Goal: Task Accomplishment & Management: Use online tool/utility

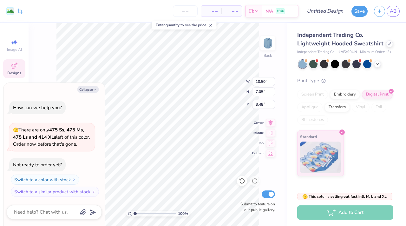
type textarea "x"
type input "7.05"
type input "3.48"
click at [92, 87] on button "Collapse" at bounding box center [87, 89] width 21 height 7
type textarea "x"
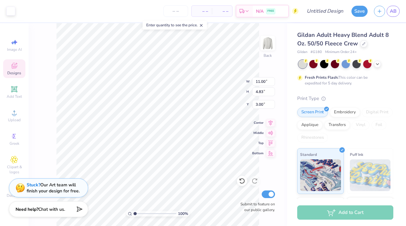
type input "7.05"
type input "10.81"
type input "4.61"
type input "3.00"
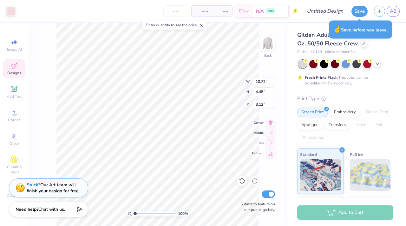
click at [12, 69] on icon at bounding box center [14, 66] width 8 height 8
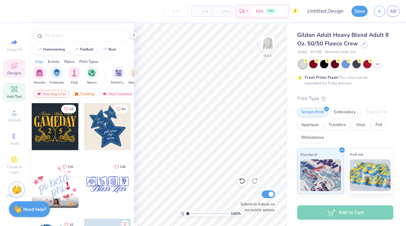
click at [11, 93] on div "Add Text" at bounding box center [14, 92] width 22 height 19
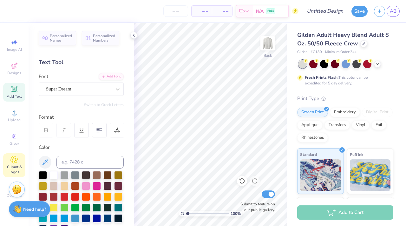
click at [14, 168] on span "Clipart & logos" at bounding box center [14, 169] width 22 height 10
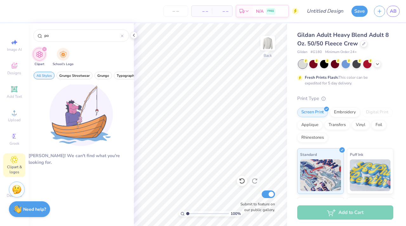
type input "p"
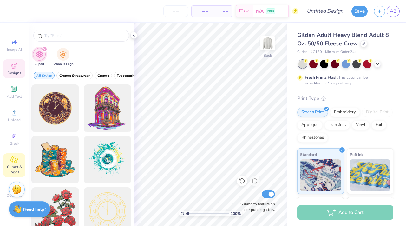
click at [15, 71] on span "Designs" at bounding box center [14, 72] width 14 height 5
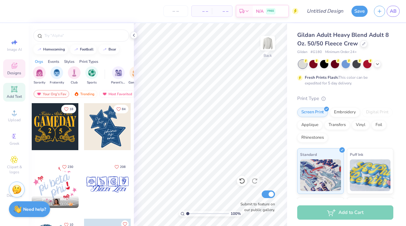
click at [17, 89] on icon at bounding box center [14, 89] width 8 height 8
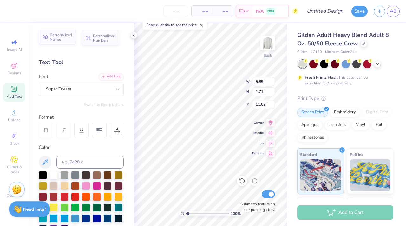
click at [65, 39] on span "Personalized Names" at bounding box center [61, 37] width 22 height 9
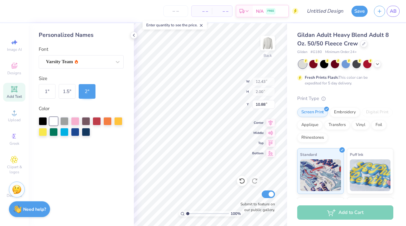
type input "12.43"
type input "2.00"
click at [77, 117] on div at bounding box center [75, 120] width 8 height 8
type input "4.23"
click at [67, 91] on div "1.5 "" at bounding box center [67, 91] width 17 height 15
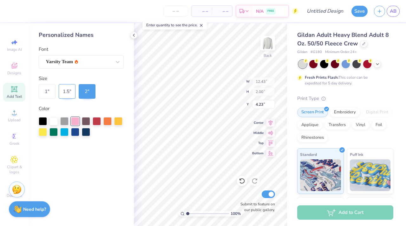
type input "9.32"
type input "1.50"
type input "4.48"
click at [51, 90] on div "1 "" at bounding box center [47, 91] width 17 height 15
type input "6.21"
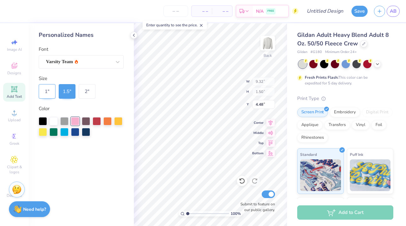
type input "1.00"
type input "4.73"
click at [94, 91] on div "2 "" at bounding box center [87, 91] width 17 height 15
type input "12.43"
type input "2.00"
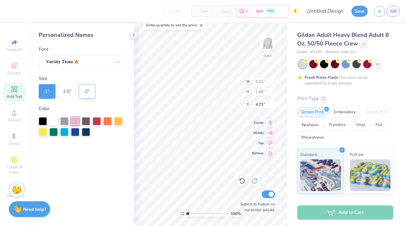
type input "4.23"
click at [131, 36] on icon at bounding box center [133, 35] width 5 height 5
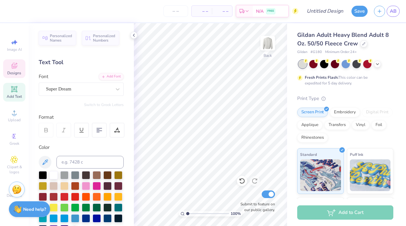
click at [16, 67] on icon at bounding box center [14, 66] width 8 height 8
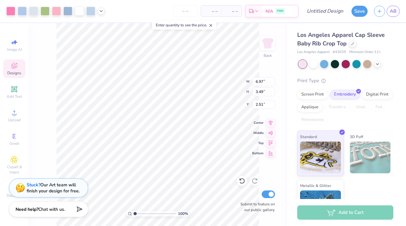
type input "2.36"
type input "3.10"
type input "2.70"
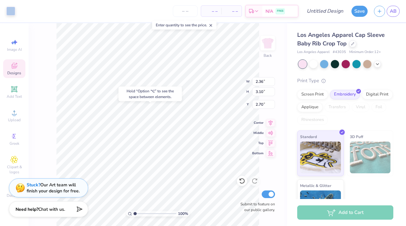
type input "2.53"
type input "3.15"
type input "2.73"
type input "2.14"
type input "2.78"
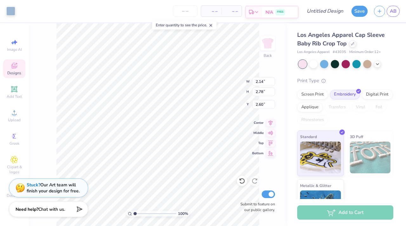
type input "5.93"
type input "2.11"
type input "2.77"
type input "2.60"
type input "6.85"
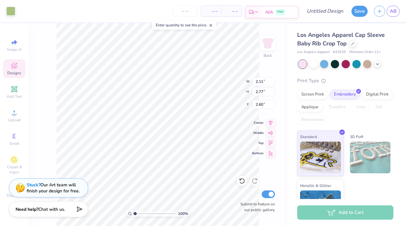
type input "3.38"
type input "2.61"
click at [34, 11] on div at bounding box center [33, 10] width 9 height 9
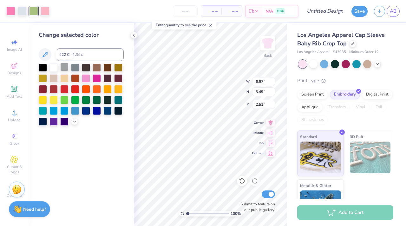
click at [62, 67] on div at bounding box center [64, 67] width 8 height 8
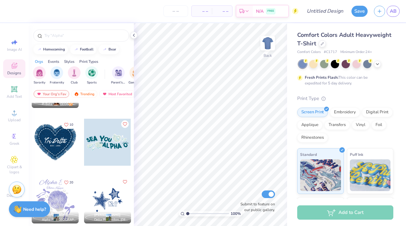
scroll to position [108, 0]
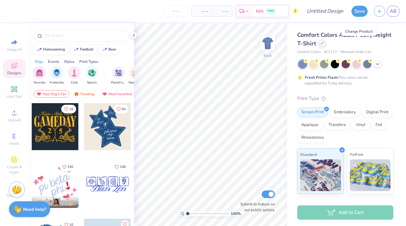
click at [324, 43] on icon at bounding box center [321, 43] width 3 height 3
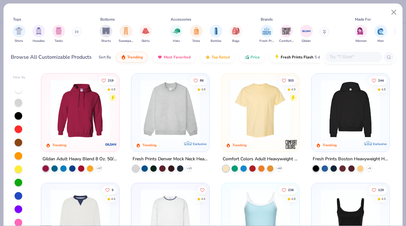
click at [348, 138] on div at bounding box center [350, 111] width 72 height 68
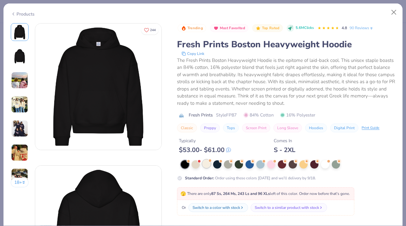
click at [207, 162] on div at bounding box center [206, 163] width 8 height 8
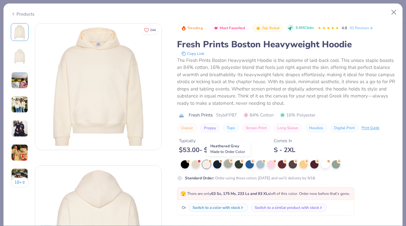
click at [229, 164] on div at bounding box center [228, 163] width 8 height 8
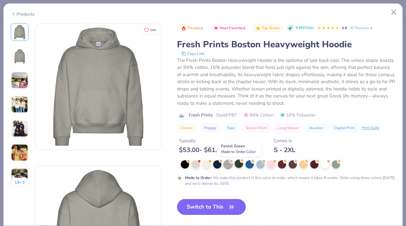
click at [240, 166] on div at bounding box center [238, 163] width 8 height 8
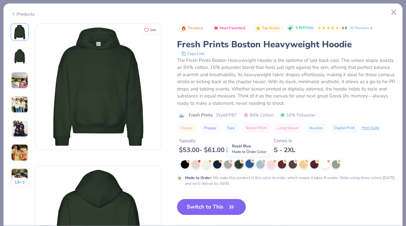
click at [248, 164] on div at bounding box center [249, 163] width 8 height 8
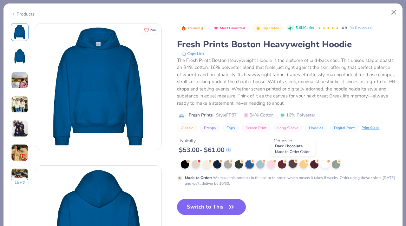
click at [293, 163] on div at bounding box center [292, 163] width 8 height 8
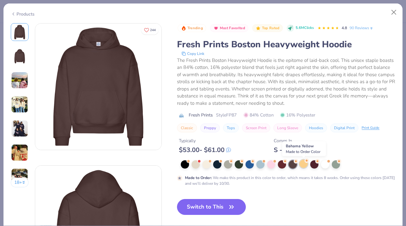
click at [304, 165] on div at bounding box center [303, 163] width 8 height 8
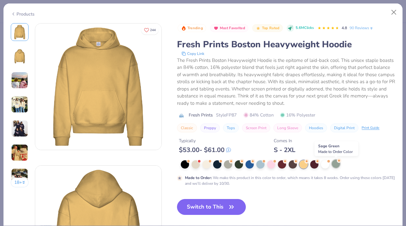
click at [335, 165] on div at bounding box center [335, 163] width 8 height 8
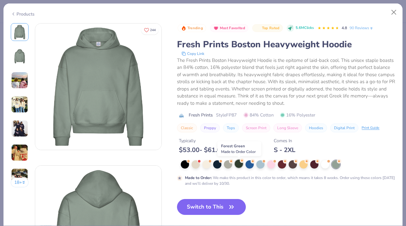
click at [240, 166] on div at bounding box center [238, 163] width 8 height 8
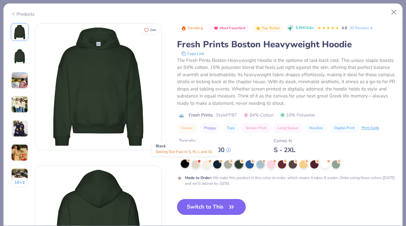
click at [184, 164] on div at bounding box center [185, 163] width 8 height 8
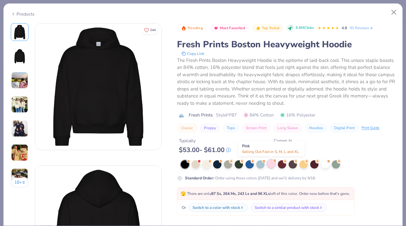
click at [272, 165] on div at bounding box center [271, 163] width 8 height 8
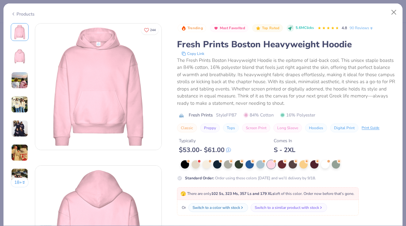
scroll to position [29, 0]
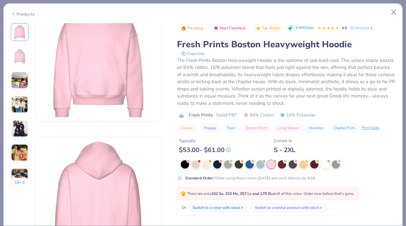
click at [22, 90] on div "18 +" at bounding box center [20, 107] width 18 height 169
click at [21, 84] on img at bounding box center [19, 80] width 17 height 17
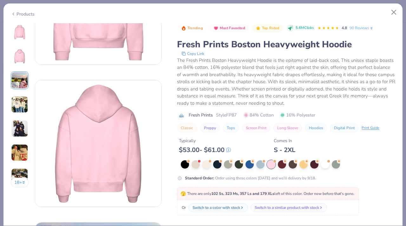
click at [24, 27] on img at bounding box center [19, 31] width 15 height 15
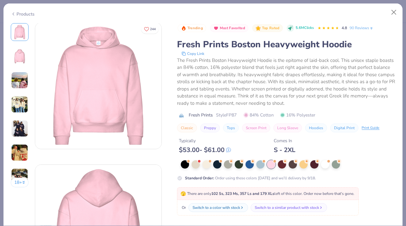
scroll to position [0, 0]
click at [206, 166] on div at bounding box center [206, 163] width 8 height 8
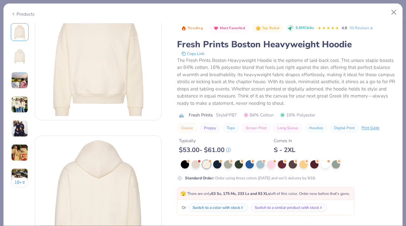
scroll to position [30, 0]
click at [228, 182] on div "Trending Most Favorited Top Rated 5.6M Clicks 4.8 90 Reviews Fresh Prints Bosto…" at bounding box center [286, 168] width 218 height 291
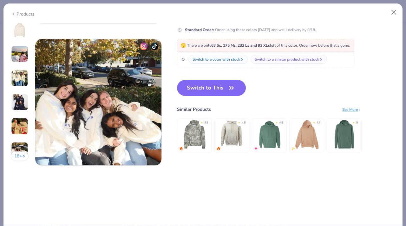
scroll to position [753, 0]
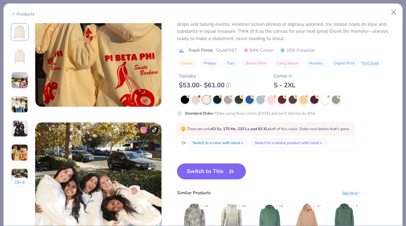
click at [225, 169] on button "Switch to This" at bounding box center [211, 171] width 69 height 16
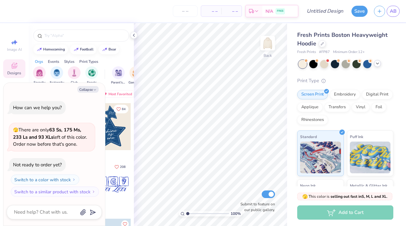
click at [376, 64] on icon at bounding box center [377, 63] width 5 height 5
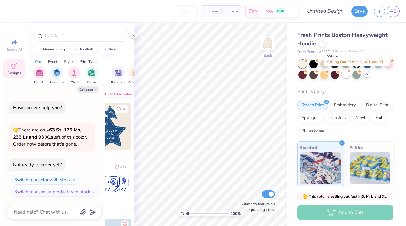
click at [350, 74] on div at bounding box center [345, 74] width 8 height 8
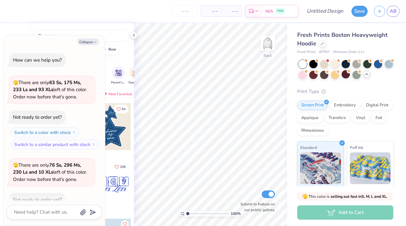
scroll to position [35, 0]
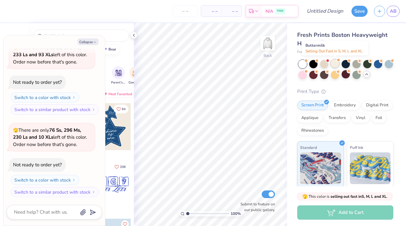
click at [334, 63] on div at bounding box center [334, 63] width 8 height 8
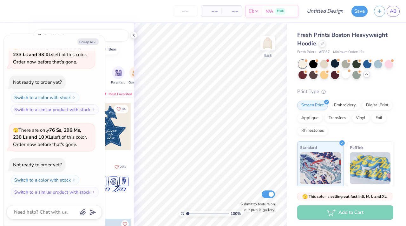
scroll to position [117, 0]
click at [93, 42] on button "Collapse" at bounding box center [87, 41] width 21 height 7
type textarea "x"
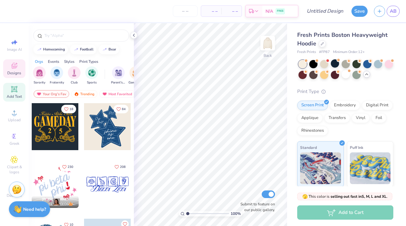
click at [19, 97] on span "Add Text" at bounding box center [14, 96] width 15 height 5
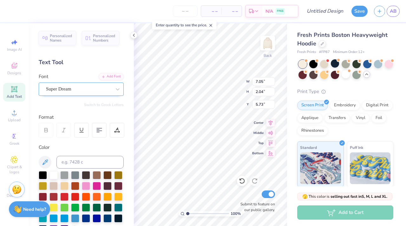
click at [82, 86] on div "Super Dream" at bounding box center [78, 89] width 67 height 10
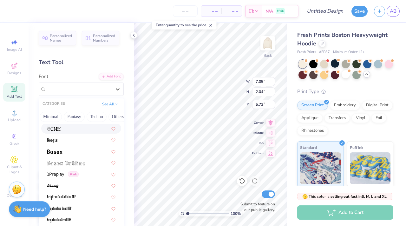
scroll to position [0, 178]
click at [53, 115] on button "Minimal" at bounding box center [54, 117] width 22 height 10
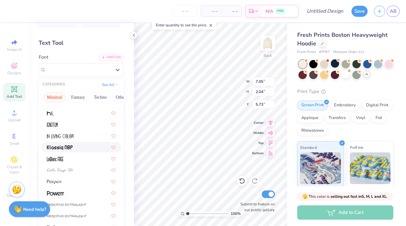
scroll to position [20, 0]
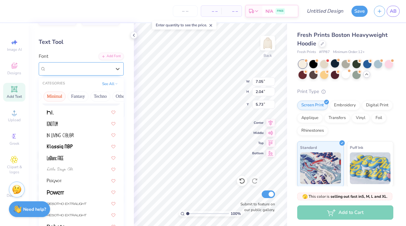
click at [59, 68] on span "Super Dream" at bounding box center [58, 68] width 25 height 7
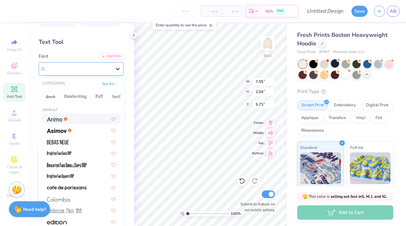
click at [112, 73] on div at bounding box center [117, 68] width 11 height 11
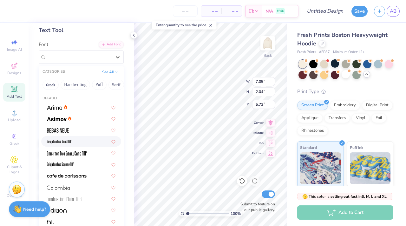
scroll to position [0, 0]
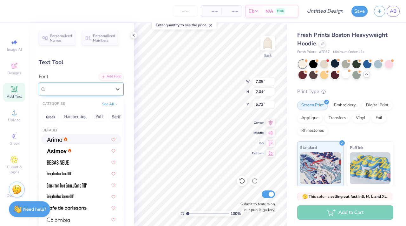
click at [65, 87] on span "Super Dream" at bounding box center [58, 88] width 25 height 7
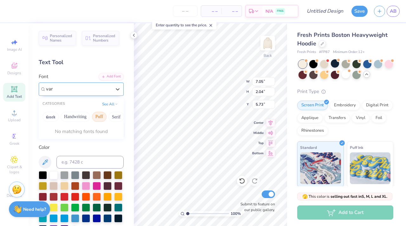
scroll to position [0, 31]
click at [106, 104] on button "See All" at bounding box center [110, 103] width 20 height 6
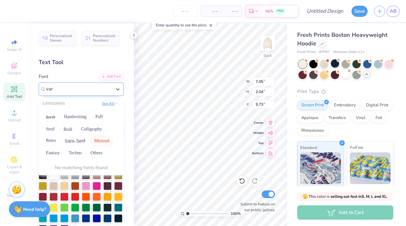
scroll to position [0, 0]
click at [103, 141] on button "Minimal" at bounding box center [102, 141] width 22 height 10
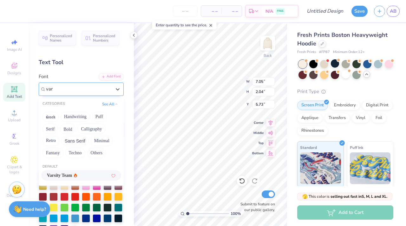
click at [72, 174] on span "Varsity Team" at bounding box center [59, 175] width 25 height 7
type input "var"
type input "6.99"
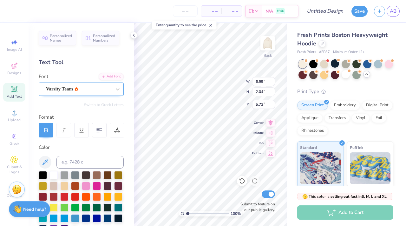
type textarea "T"
type textarea "RHO PSI"
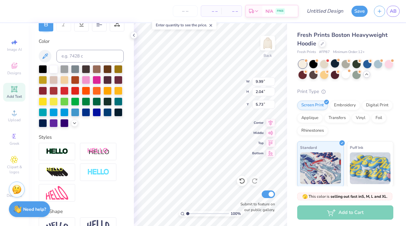
scroll to position [107, 0]
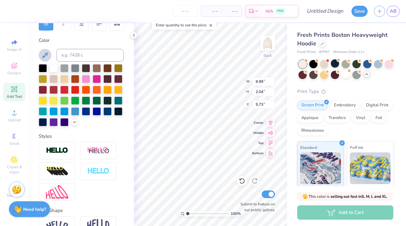
click at [47, 54] on icon at bounding box center [45, 55] width 8 height 8
click at [72, 124] on icon at bounding box center [74, 121] width 5 height 5
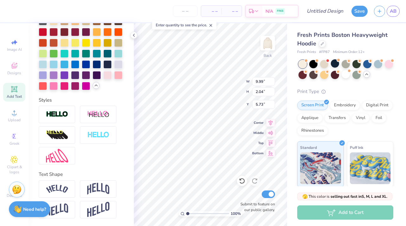
scroll to position [240, 0]
click at [102, 132] on img at bounding box center [98, 134] width 22 height 7
type input "10.03"
type input "2.08"
type input "5.71"
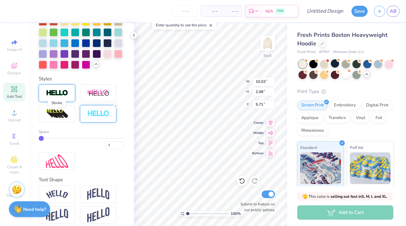
click at [63, 97] on img at bounding box center [57, 92] width 22 height 7
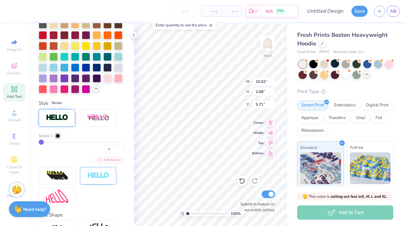
scroll to position [264, 0]
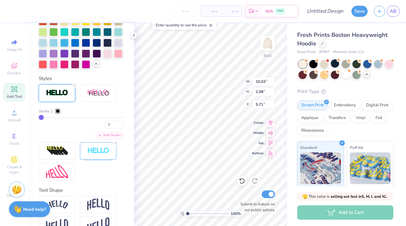
type input "2"
type input "3"
type input "4"
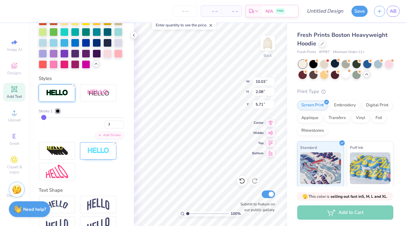
type input "4"
type input "5"
type input "6"
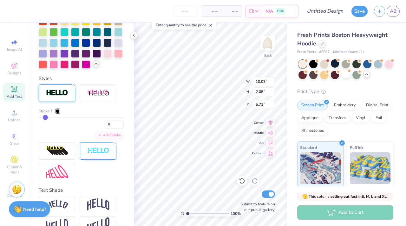
type input "7"
type input "8"
type input "9"
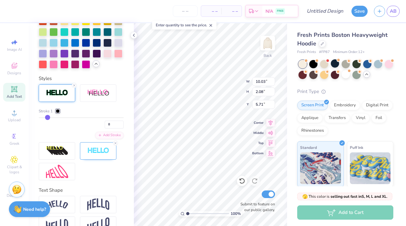
type input "9"
type input "10"
type input "11"
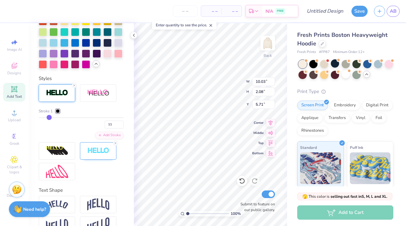
type input "12"
type input "13"
type input "14"
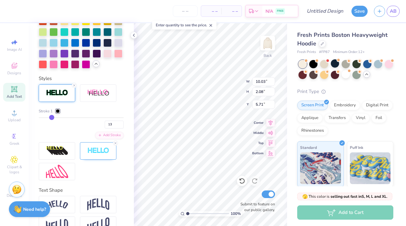
type input "14"
type input "15"
type input "16"
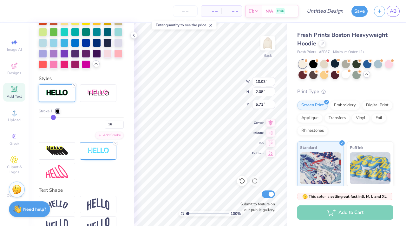
type input "17"
type input "18"
type input "21"
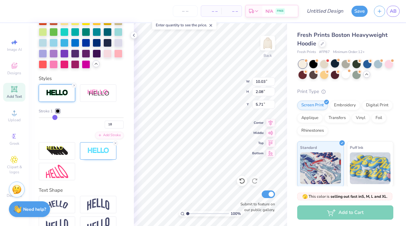
type input "21"
type input "23"
type input "26"
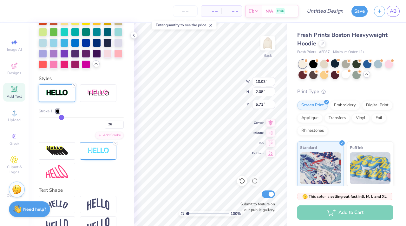
type input "29"
type input "30"
type input "33"
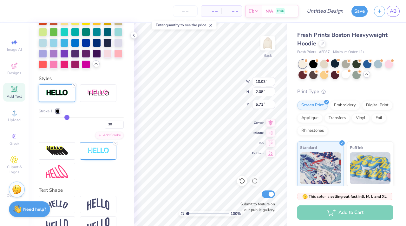
type input "33"
type input "34"
drag, startPoint x: 39, startPoint y: 138, endPoint x: 66, endPoint y: 137, distance: 26.6
type input "34"
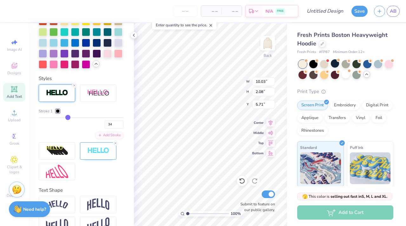
click at [66, 118] on input "range" at bounding box center [81, 117] width 85 height 1
type input "11.30"
type input "3.34"
type input "5.08"
type input "33"
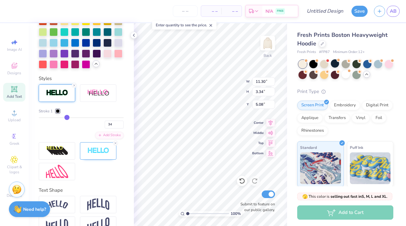
type input "33"
type input "32"
type input "29"
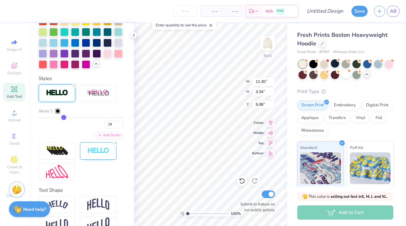
type input "26"
type input "15"
type input "7"
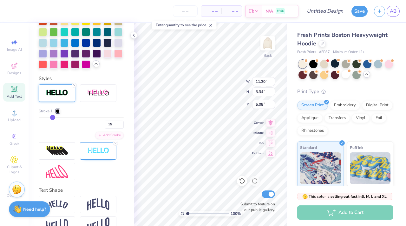
type input "7"
type input "3"
type input "1"
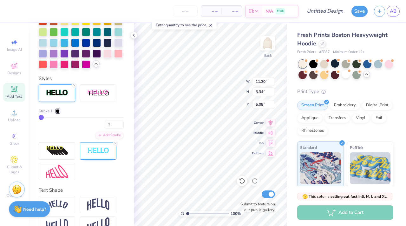
drag, startPoint x: 66, startPoint y: 138, endPoint x: 26, endPoint y: 138, distance: 40.3
type input "1"
click at [39, 118] on input "range" at bounding box center [81, 117] width 85 height 1
type input "10.03"
type input "2.08"
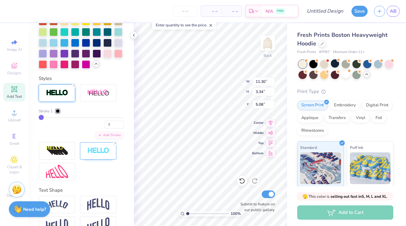
type input "5.71"
drag, startPoint x: 186, startPoint y: 215, endPoint x: 192, endPoint y: 215, distance: 6.0
type input "2.22"
click at [192, 215] on input "range" at bounding box center [207, 213] width 43 height 6
click at [115, 144] on line at bounding box center [115, 143] width 2 height 2
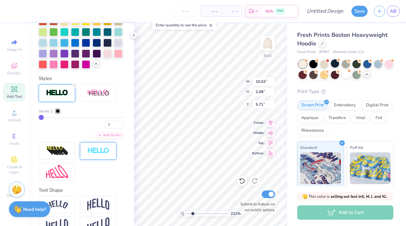
type input "3"
type input "4"
type input "5"
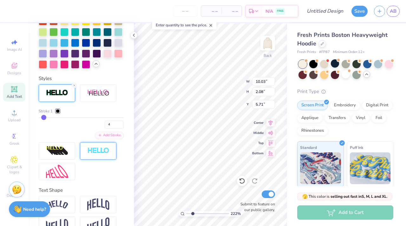
type input "5"
type input "7"
type input "8"
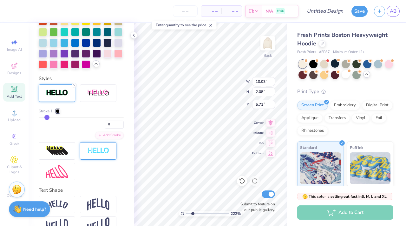
type input "9"
type input "10"
type input "11"
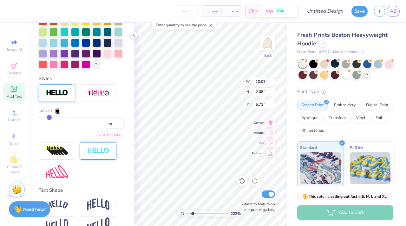
type input "11"
type input "12"
type input "14"
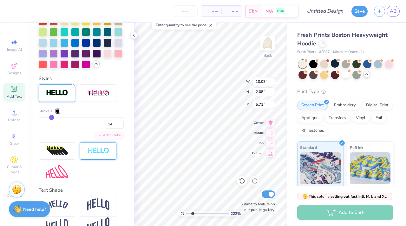
type input "17"
type input "18"
type input "19"
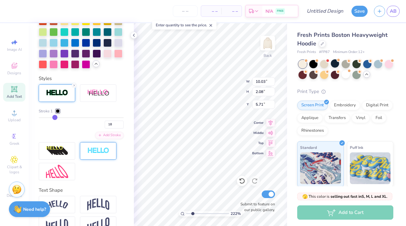
type input "19"
type input "20"
drag, startPoint x: 42, startPoint y: 138, endPoint x: 55, endPoint y: 138, distance: 13.0
type input "20"
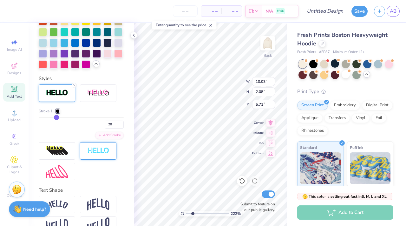
click at [55, 118] on input "range" at bounding box center [81, 117] width 85 height 1
type input "10.76"
type input "2.81"
type input "5.35"
type input "19"
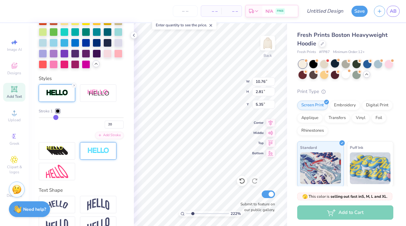
type input "19"
type input "18"
type input "17"
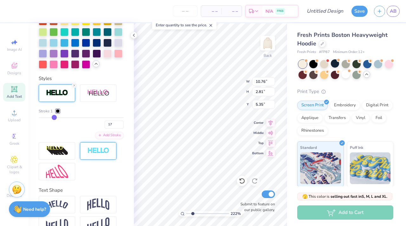
type input "16"
type input "15"
type input "14"
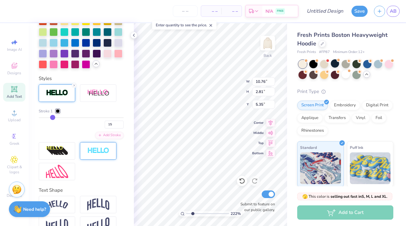
type input "14"
type input "13"
drag, startPoint x: 55, startPoint y: 138, endPoint x: 50, endPoint y: 138, distance: 4.8
click at [50, 118] on input "range" at bounding box center [81, 117] width 85 height 1
type input "13"
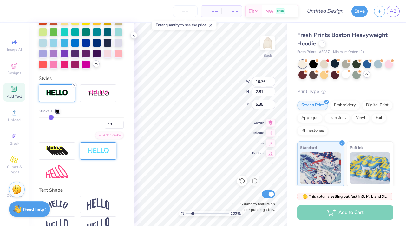
type input "10.49"
type input "2.54"
type input "5.48"
type input "12"
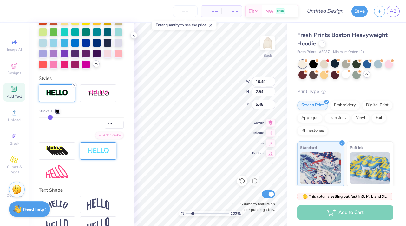
type input "11"
type input "9"
type input "8"
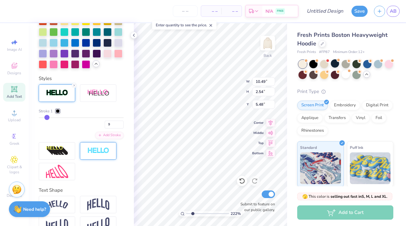
type input "8"
type input "5"
type input "3"
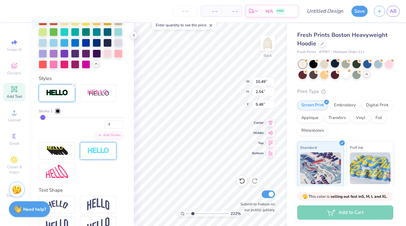
type input "1"
drag, startPoint x: 50, startPoint y: 138, endPoint x: 35, endPoint y: 138, distance: 15.5
type input "1"
click at [39, 118] on input "range" at bounding box center [81, 117] width 85 height 1
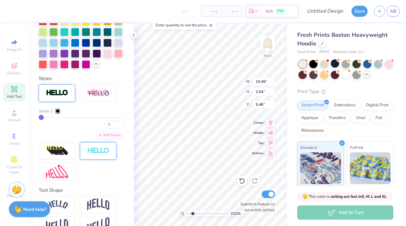
type input "10.03"
type input "2.08"
type input "5.71"
click at [93, 154] on img at bounding box center [98, 150] width 22 height 7
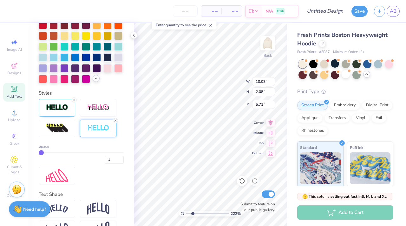
scroll to position [243, 0]
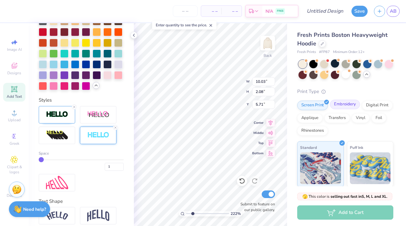
click at [346, 104] on div "Embroidery" at bounding box center [345, 104] width 30 height 10
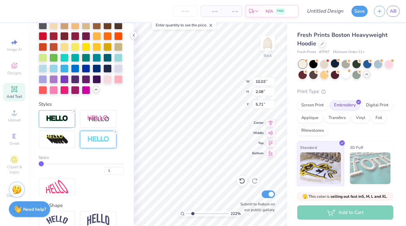
scroll to position [240, 0]
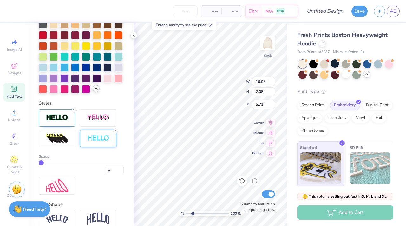
type input "2"
click at [43, 163] on input "range" at bounding box center [81, 162] width 85 height 1
type input "10.07"
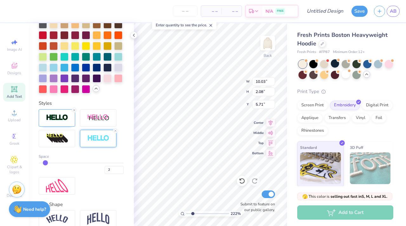
type input "2.12"
type input "5.69"
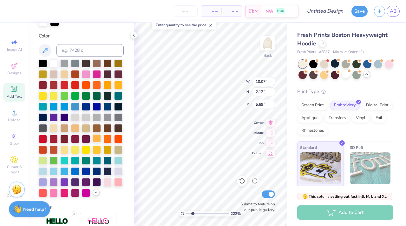
scroll to position [135, 0]
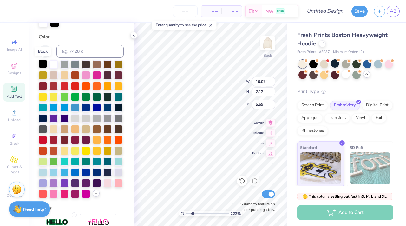
click at [42, 66] on div at bounding box center [43, 64] width 8 height 8
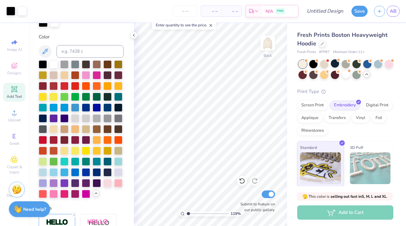
drag, startPoint x: 193, startPoint y: 214, endPoint x: 188, endPoint y: 213, distance: 4.5
type input "1.19"
click at [188, 213] on input "range" at bounding box center [207, 213] width 43 height 6
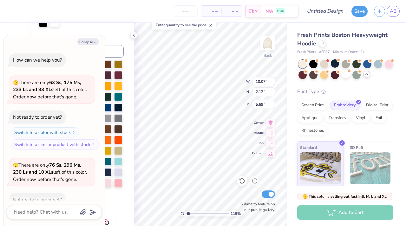
scroll to position [170, 0]
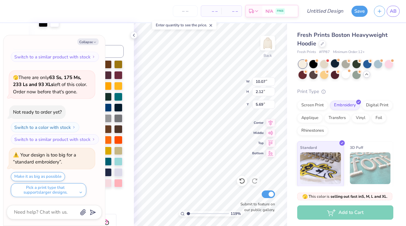
type textarea "x"
type input "11.96"
type input "2.51"
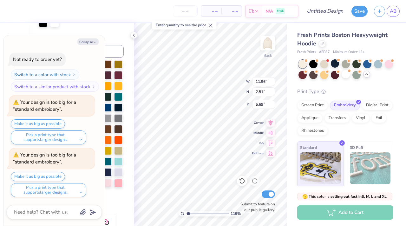
type textarea "x"
type input "3.00"
click at [89, 41] on button "Collapse" at bounding box center [87, 41] width 21 height 7
type textarea "x"
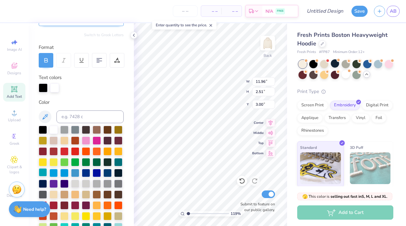
scroll to position [0, 0]
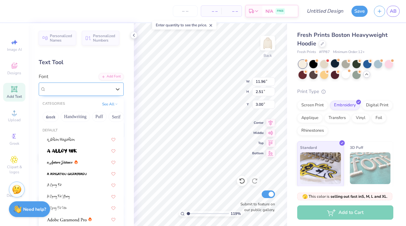
click at [102, 90] on div "Varsity Team" at bounding box center [78, 89] width 67 height 10
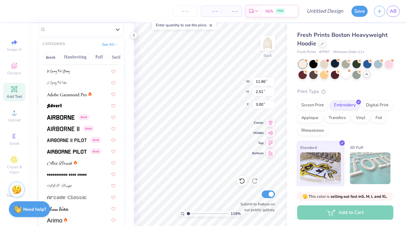
scroll to position [66, 0]
click at [71, 117] on img at bounding box center [61, 117] width 28 height 4
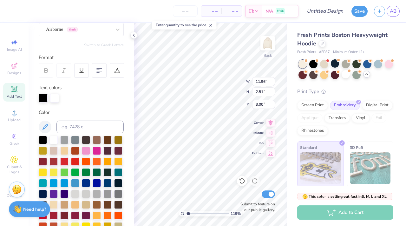
type input "12.61"
type input "2.63"
type input "2.94"
click at [68, 27] on div "Airborne Greek" at bounding box center [78, 29] width 67 height 10
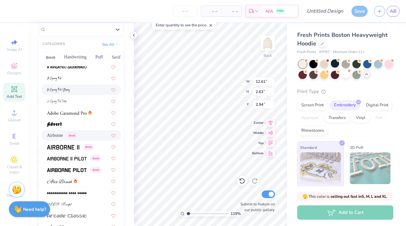
scroll to position [50, 0]
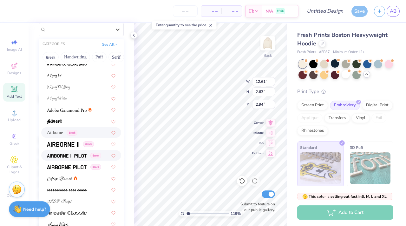
click at [82, 155] on img at bounding box center [67, 155] width 40 height 4
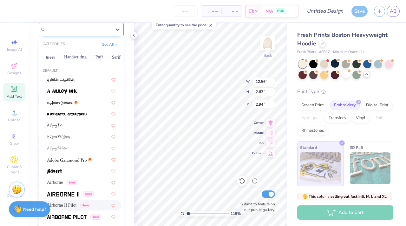
click at [72, 31] on div "Airborne II Pilot Greek" at bounding box center [78, 29] width 67 height 10
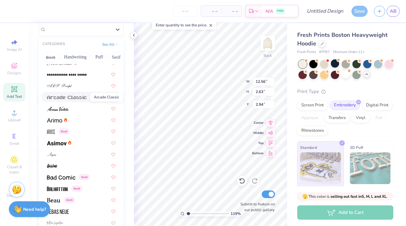
scroll to position [170, 0]
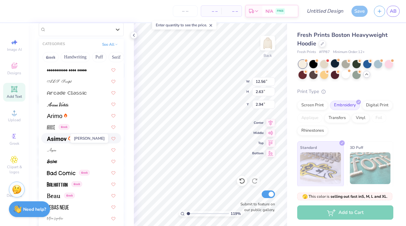
click at [64, 140] on img at bounding box center [57, 138] width 20 height 4
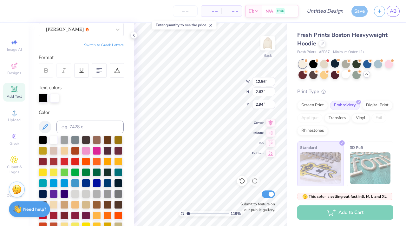
type input "12.89"
type input "2.62"
type input "3.00"
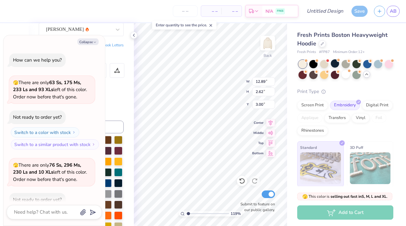
scroll to position [275, 0]
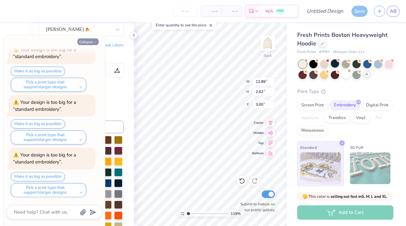
click at [93, 41] on icon "button" at bounding box center [95, 42] width 4 height 4
type textarea "x"
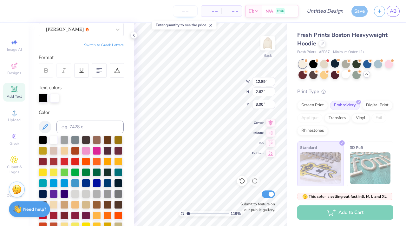
click at [189, 15] on input "number" at bounding box center [185, 10] width 25 height 11
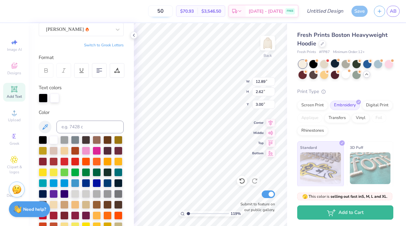
type input "5"
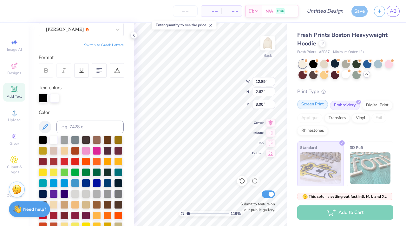
click at [318, 105] on div "Screen Print" at bounding box center [312, 104] width 31 height 10
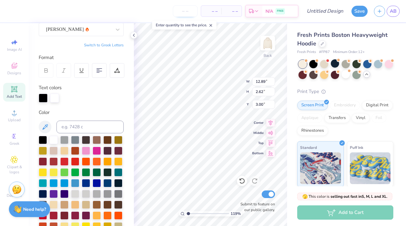
click at [189, 9] on input "number" at bounding box center [185, 10] width 25 height 11
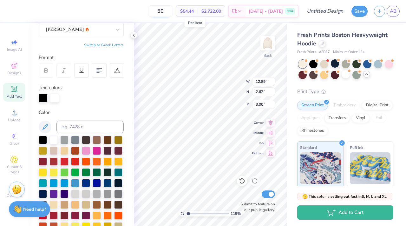
type input "5"
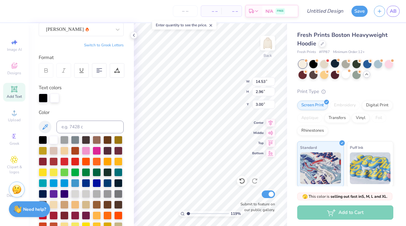
type input "14.53"
type input "2.96"
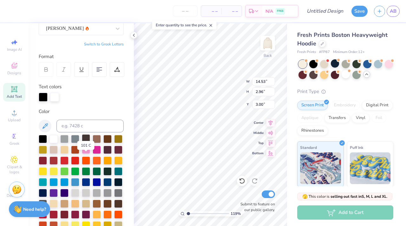
scroll to position [39, 0]
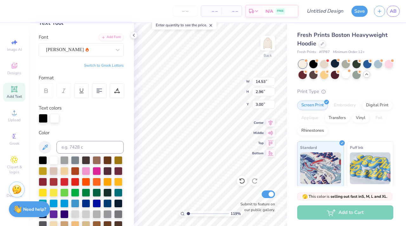
click at [71, 75] on div "Format" at bounding box center [82, 77] width 86 height 7
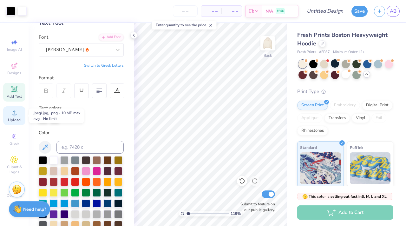
click at [8, 117] on div "Upload" at bounding box center [14, 115] width 22 height 19
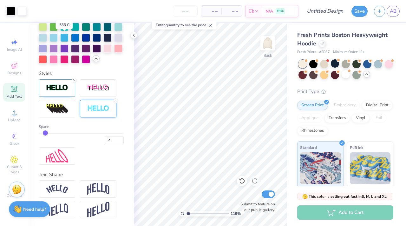
scroll to position [291, 0]
click at [96, 66] on div "Personalized Names Personalized Numbers Text Tool Add Font Font Asimov Switch t…" at bounding box center [81, 124] width 105 height 202
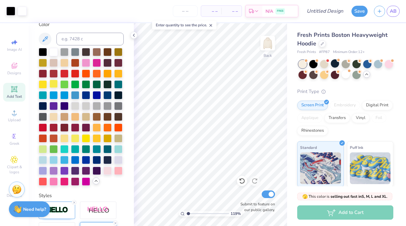
scroll to position [147, 0]
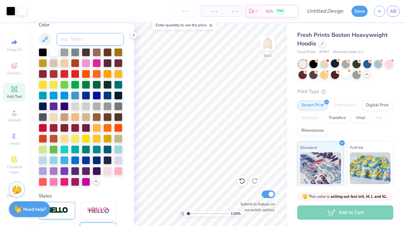
click at [71, 39] on input at bounding box center [89, 39] width 67 height 13
click at [47, 39] on icon at bounding box center [45, 39] width 8 height 8
click at [58, 38] on input at bounding box center [89, 39] width 67 height 13
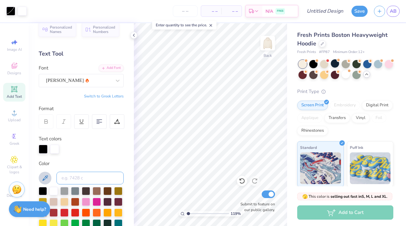
scroll to position [0, 0]
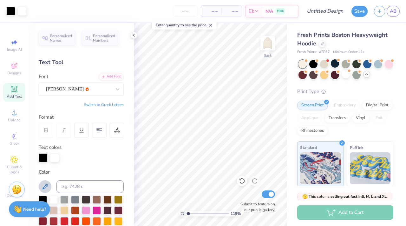
click at [12, 87] on icon at bounding box center [14, 89] width 5 height 5
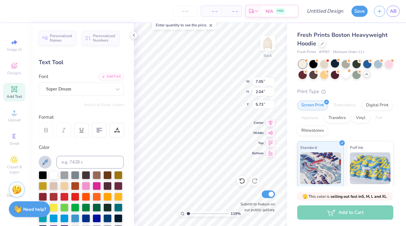
click at [41, 164] on button at bounding box center [45, 162] width 13 height 13
type textarea "T"
type textarea "R"
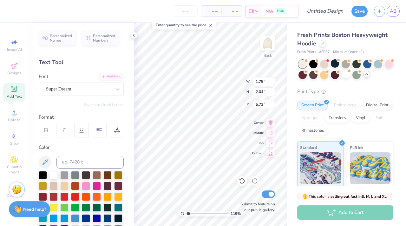
type input "7.50"
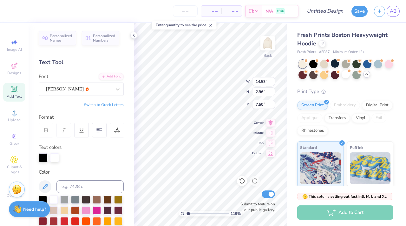
type input "14.53"
type input "2.96"
type input "3.00"
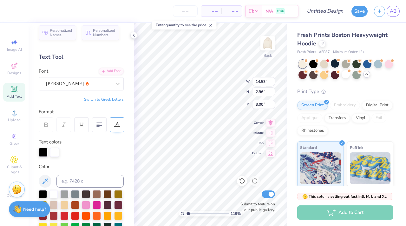
scroll to position [9, 0]
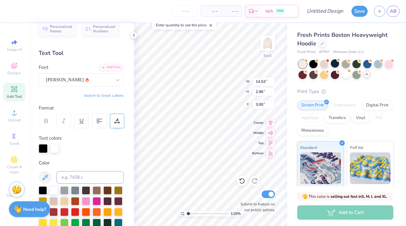
click at [115, 122] on icon at bounding box center [114, 122] width 1 height 1
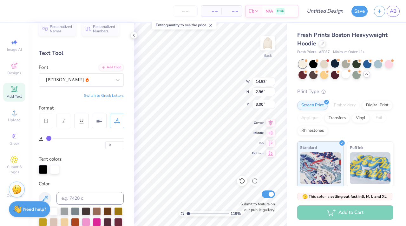
click at [115, 122] on icon at bounding box center [114, 122] width 1 height 1
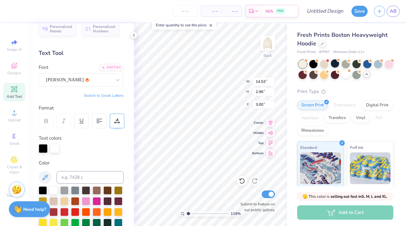
click at [115, 122] on icon at bounding box center [114, 122] width 1 height 1
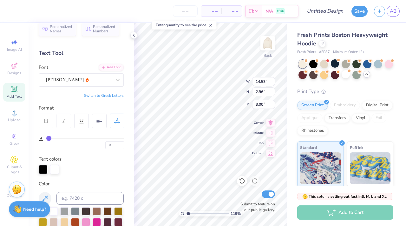
type input "1"
type input "2"
type input "3"
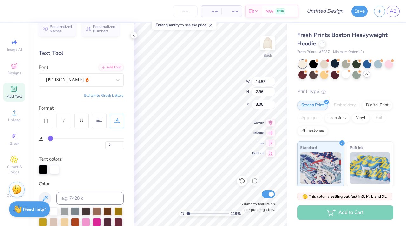
type input "3"
type input "4"
type input "5"
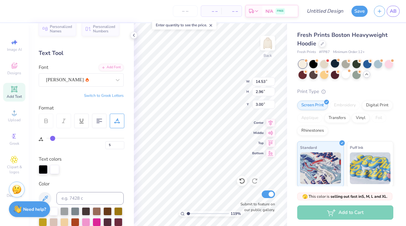
type input "6"
type input "7"
type input "8"
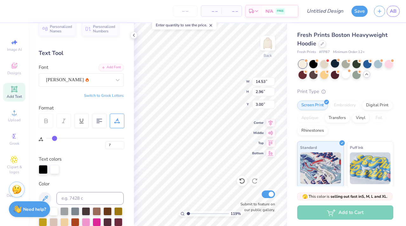
type input "8"
drag, startPoint x: 47, startPoint y: 138, endPoint x: 55, endPoint y: 138, distance: 7.3
type input "8"
click at [55, 138] on input "range" at bounding box center [85, 138] width 78 height 1
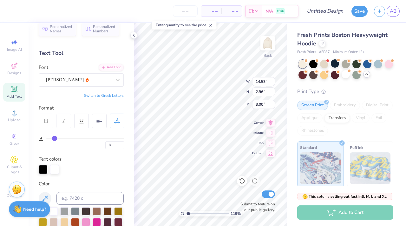
type input "16.41"
type input "7"
click at [52, 138] on input "range" at bounding box center [85, 138] width 78 height 1
click at [51, 138] on input "range" at bounding box center [85, 138] width 78 height 1
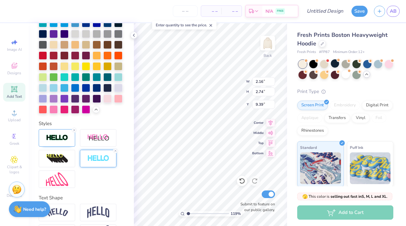
scroll to position [219, 0]
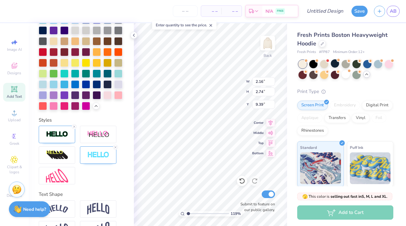
click at [116, 149] on icon at bounding box center [115, 147] width 4 height 4
click at [64, 138] on img at bounding box center [57, 134] width 22 height 7
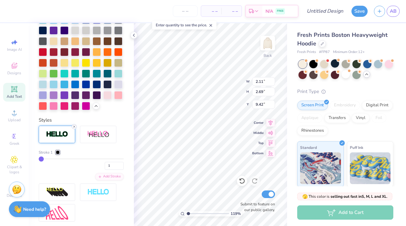
click at [74, 128] on icon at bounding box center [74, 127] width 4 height 4
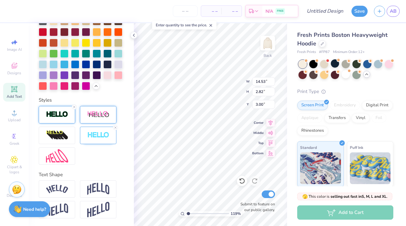
scroll to position [269, 0]
click at [74, 109] on icon at bounding box center [74, 107] width 4 height 4
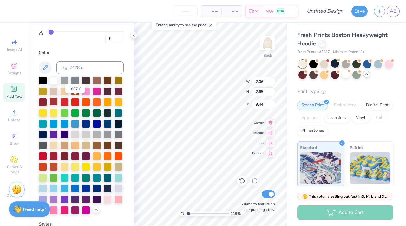
scroll to position [154, 0]
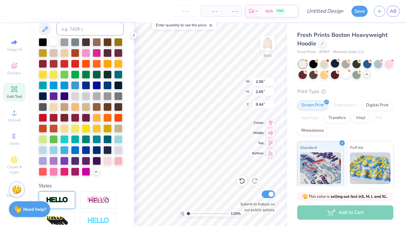
click at [53, 43] on div at bounding box center [53, 41] width 8 height 8
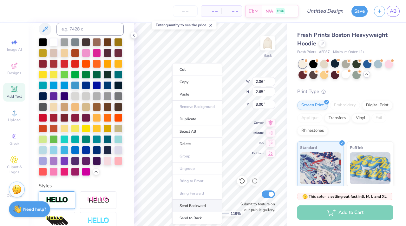
click at [196, 205] on li "Send Backward" at bounding box center [197, 205] width 50 height 12
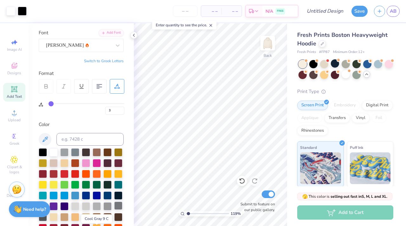
scroll to position [0, 0]
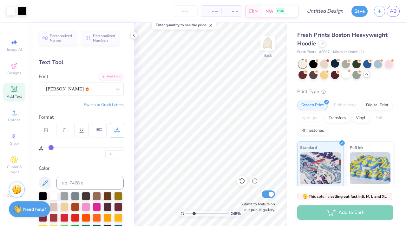
drag, startPoint x: 188, startPoint y: 215, endPoint x: 193, endPoint y: 215, distance: 5.1
click at [193, 215] on input "range" at bounding box center [207, 213] width 43 height 6
click at [266, 92] on input "2.65" at bounding box center [263, 91] width 23 height 9
click at [241, 183] on icon at bounding box center [242, 180] width 6 height 6
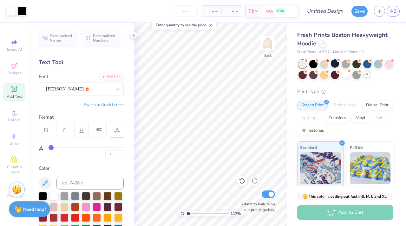
drag, startPoint x: 193, startPoint y: 213, endPoint x: 188, endPoint y: 213, distance: 5.4
click at [188, 213] on input "range" at bounding box center [207, 213] width 43 height 6
drag, startPoint x: 189, startPoint y: 213, endPoint x: 197, endPoint y: 213, distance: 7.6
click at [197, 213] on input "range" at bounding box center [207, 213] width 43 height 6
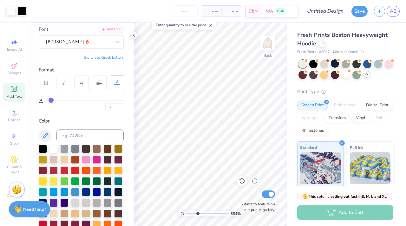
scroll to position [49, 0]
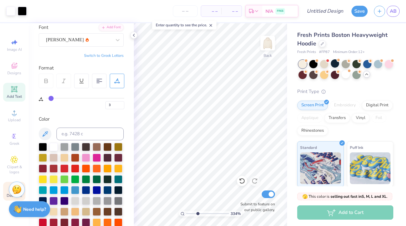
click at [6, 196] on div "Decorate" at bounding box center [14, 191] width 22 height 19
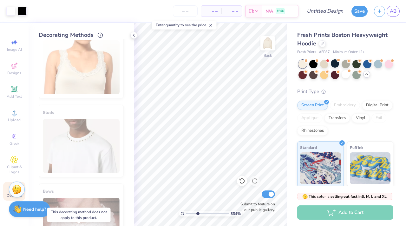
scroll to position [0, 0]
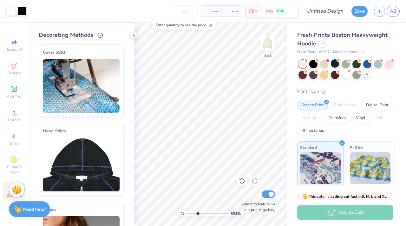
click at [62, 75] on img at bounding box center [81, 86] width 77 height 54
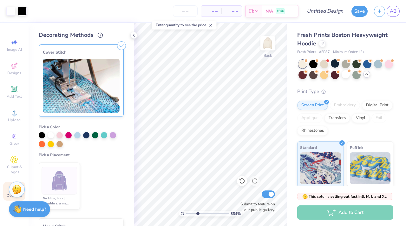
click at [99, 55] on div "Cover Stitch" at bounding box center [81, 52] width 77 height 8
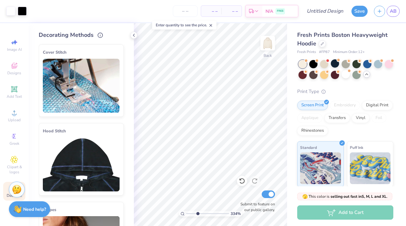
click at [117, 44] on icon at bounding box center [121, 46] width 9 height 9
click at [85, 77] on img at bounding box center [81, 86] width 77 height 54
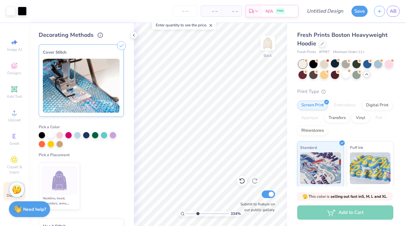
click at [120, 46] on line at bounding box center [121, 45] width 3 height 3
click at [60, 142] on div at bounding box center [59, 143] width 6 height 6
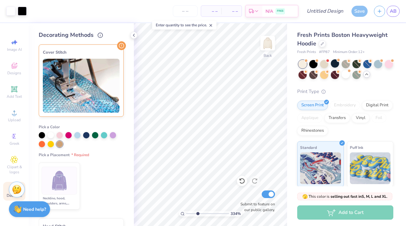
click at [71, 99] on img at bounding box center [81, 86] width 77 height 54
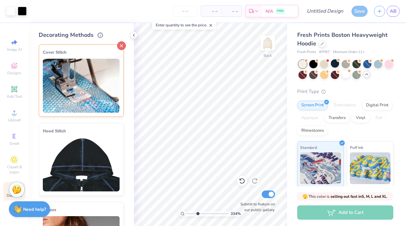
click at [119, 45] on icon at bounding box center [121, 45] width 9 height 9
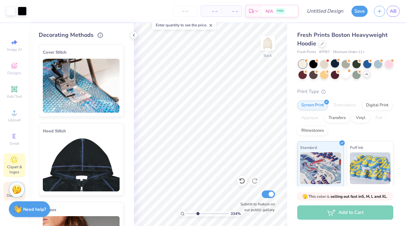
click at [18, 157] on icon at bounding box center [13, 160] width 7 height 8
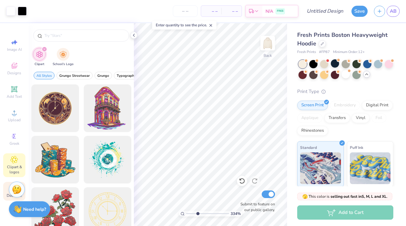
click at [5, 192] on div "Decorate" at bounding box center [14, 191] width 22 height 19
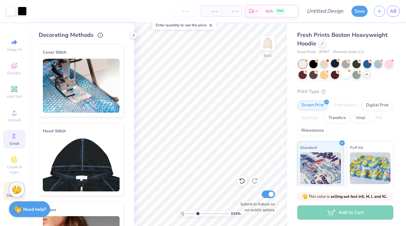
click at [17, 132] on icon at bounding box center [14, 136] width 8 height 8
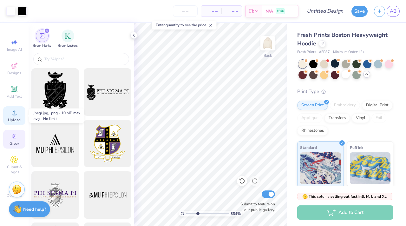
click at [16, 114] on icon at bounding box center [14, 112] width 4 height 4
click at [17, 92] on icon at bounding box center [14, 89] width 6 height 6
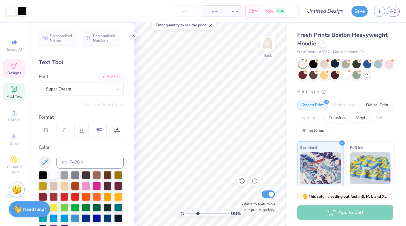
click at [8, 70] on div "Designs" at bounding box center [14, 68] width 22 height 19
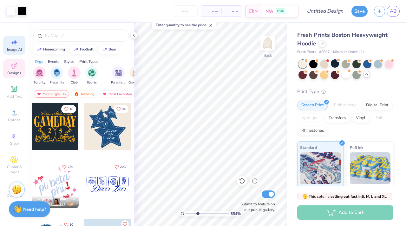
click at [12, 46] on icon at bounding box center [14, 42] width 8 height 8
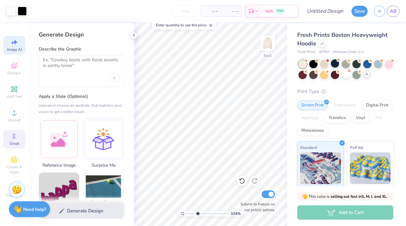
click at [16, 131] on div "Greek" at bounding box center [14, 139] width 22 height 19
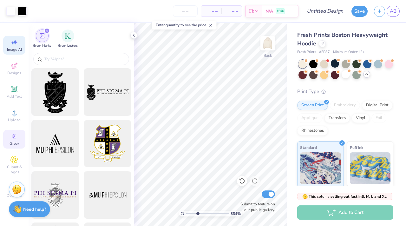
click at [12, 44] on icon at bounding box center [14, 42] width 8 height 8
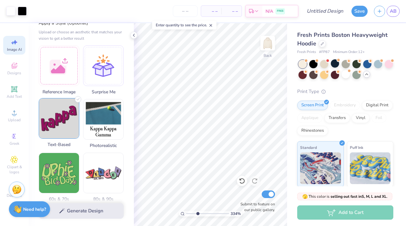
scroll to position [73, 0]
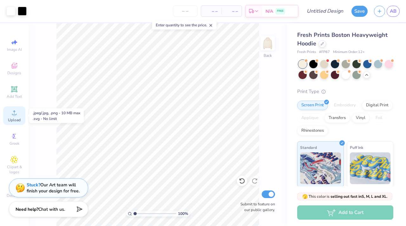
click at [18, 112] on icon at bounding box center [14, 113] width 8 height 8
click at [17, 69] on icon at bounding box center [14, 66] width 8 height 8
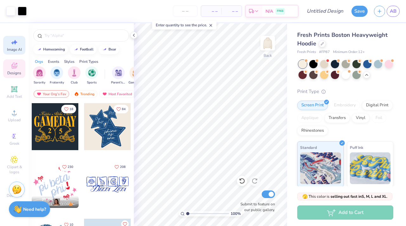
click at [18, 48] on span "Image AI" at bounding box center [14, 49] width 15 height 5
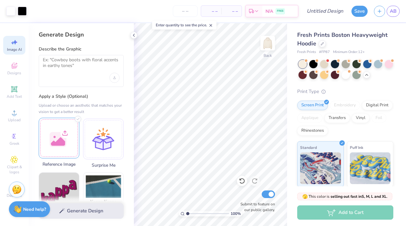
click at [62, 127] on div at bounding box center [59, 138] width 41 height 41
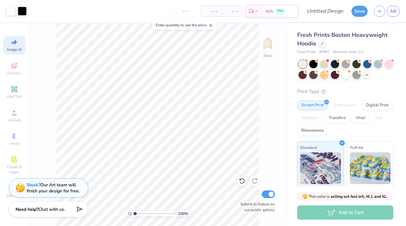
click at [14, 37] on div "Image AI" at bounding box center [14, 45] width 22 height 19
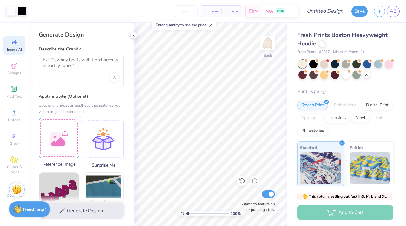
click at [69, 138] on div at bounding box center [59, 138] width 41 height 41
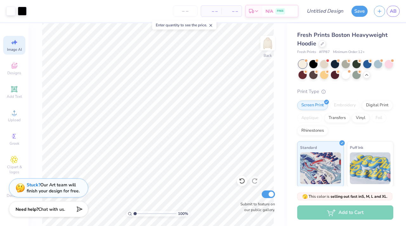
click at [14, 47] on span "Image AI" at bounding box center [14, 49] width 15 height 5
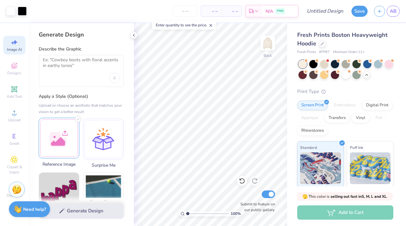
click at [61, 135] on div at bounding box center [59, 138] width 41 height 41
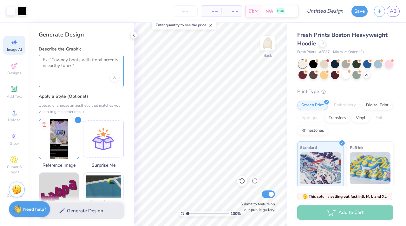
click at [78, 67] on textarea at bounding box center [81, 65] width 77 height 16
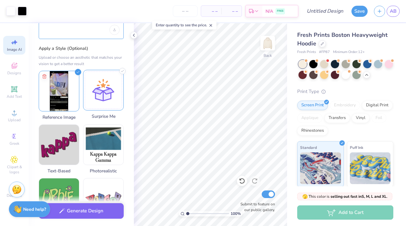
scroll to position [51, 0]
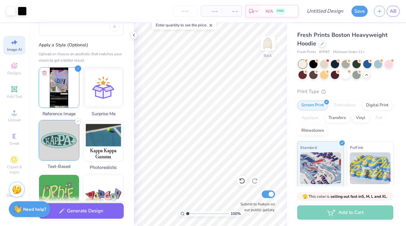
click at [67, 146] on img at bounding box center [59, 140] width 40 height 40
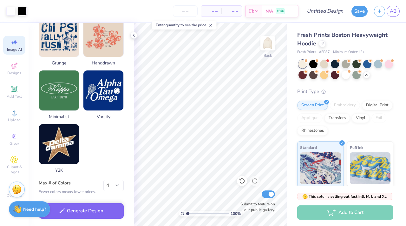
scroll to position [315, 0]
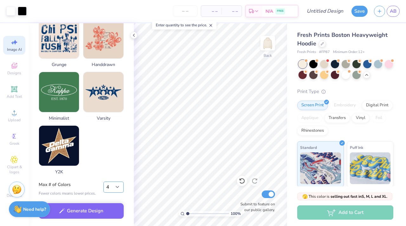
click at [118, 186] on select "1 2 3 4 5 6 7 8" at bounding box center [113, 186] width 20 height 11
click at [103, 181] on select "1 2 3 4 5 6 7 8" at bounding box center [113, 186] width 20 height 11
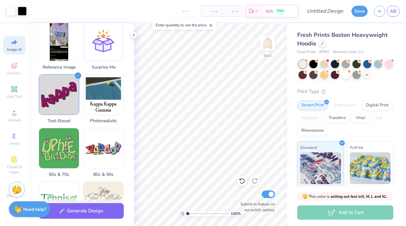
scroll to position [0, 0]
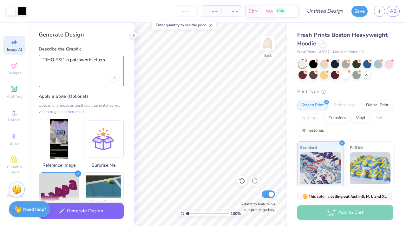
click at [108, 61] on textarea ""RHO PSI" in patchwork letters" at bounding box center [81, 65] width 77 height 16
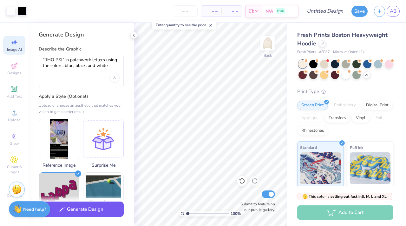
click at [92, 208] on button "Generate Design" at bounding box center [81, 209] width 85 height 16
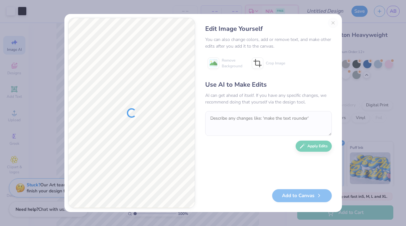
click at [332, 21] on div "Edit Image Yourself You can also change colors, add or remove text, and make ot…" at bounding box center [268, 113] width 139 height 190
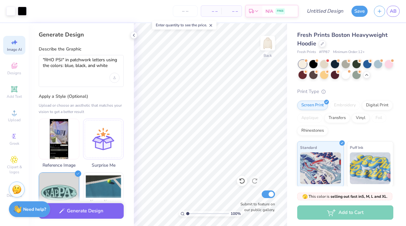
select select "3"
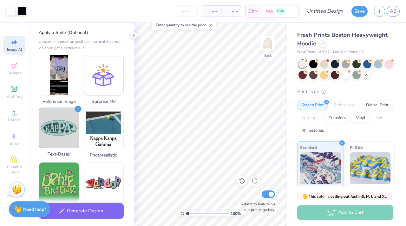
click at [70, 123] on img at bounding box center [59, 128] width 40 height 40
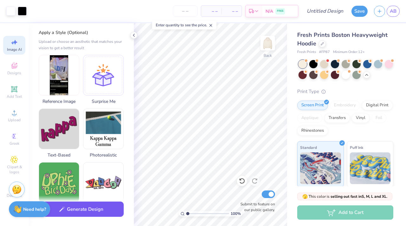
click at [81, 211] on button "Generate Design" at bounding box center [81, 209] width 85 height 16
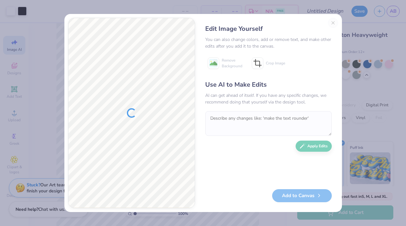
click at [334, 21] on div "Edit Image Yourself You can also change colors, add or remove text, and make ot…" at bounding box center [268, 113] width 139 height 190
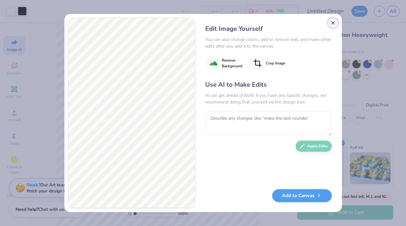
click at [334, 24] on button "Close" at bounding box center [333, 23] width 10 height 10
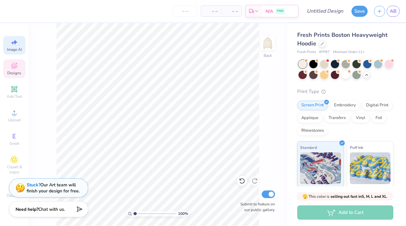
click at [16, 67] on icon at bounding box center [14, 66] width 5 height 4
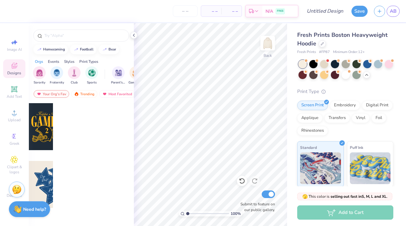
scroll to position [0, 0]
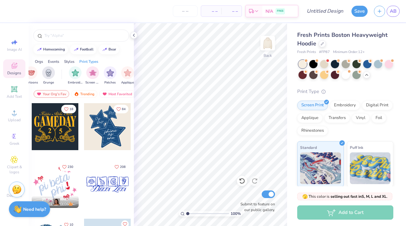
scroll to position [0, 479]
click at [76, 72] on img "filter for Embroidery" at bounding box center [75, 71] width 7 height 7
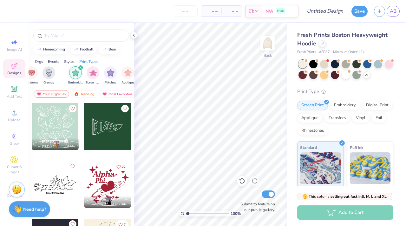
click at [81, 67] on icon "filter for Embroidery" at bounding box center [80, 67] width 3 height 3
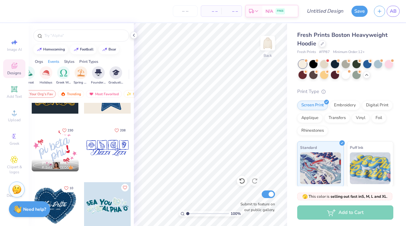
scroll to position [0, 37]
click at [87, 93] on div "Most Favorited" at bounding box center [80, 94] width 36 height 8
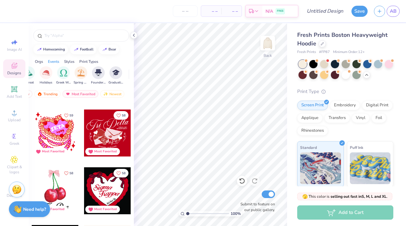
scroll to position [2014, 0]
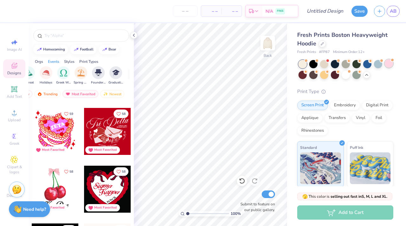
click at [384, 67] on div at bounding box center [388, 63] width 8 height 8
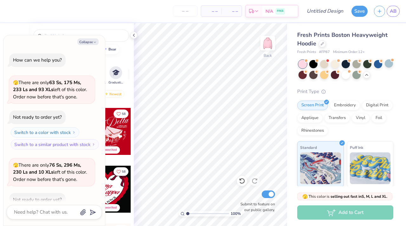
scroll to position [357, 0]
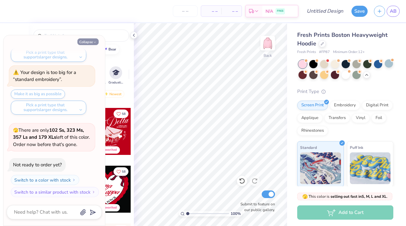
click at [93, 41] on button "Collapse" at bounding box center [87, 41] width 21 height 7
type textarea "x"
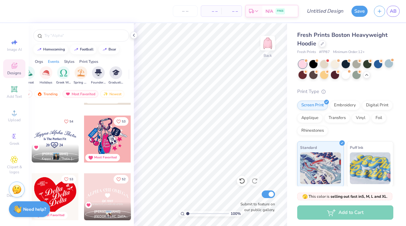
scroll to position [2287, 0]
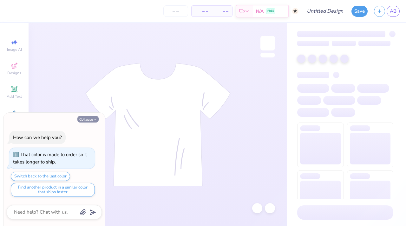
click at [91, 120] on button "Collapse" at bounding box center [87, 119] width 21 height 7
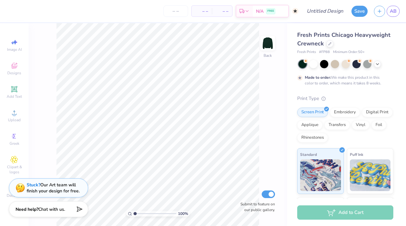
type textarea "x"
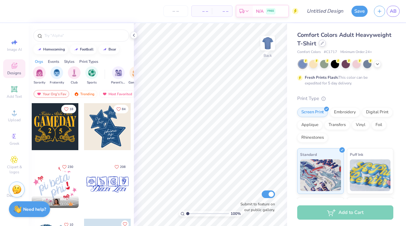
click at [324, 44] on icon at bounding box center [321, 43] width 3 height 3
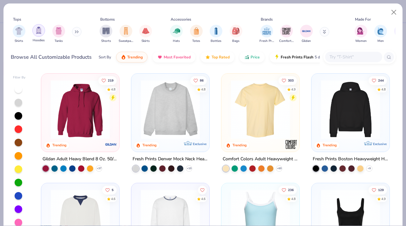
click at [35, 33] on img "filter for Hoodies" at bounding box center [38, 30] width 7 height 7
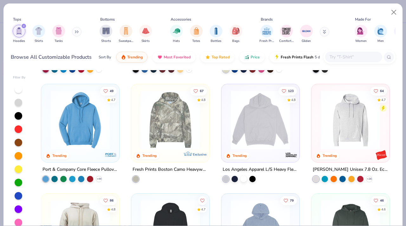
scroll to position [32, 0]
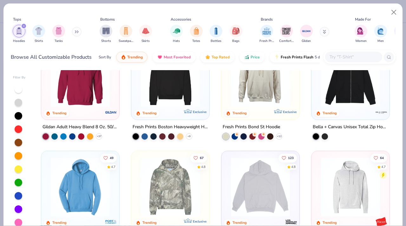
click at [184, 103] on img at bounding box center [170, 77] width 65 height 59
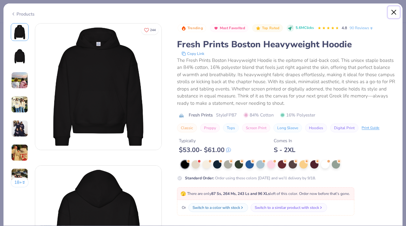
click at [390, 12] on button "Close" at bounding box center [394, 12] width 12 height 12
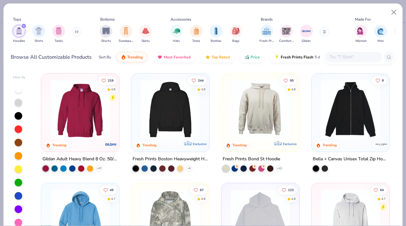
click at [164, 145] on div "244 4.8 Trending Exclusive" at bounding box center [170, 113] width 78 height 78
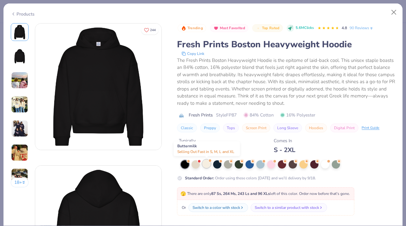
click at [202, 164] on div at bounding box center [206, 163] width 8 height 8
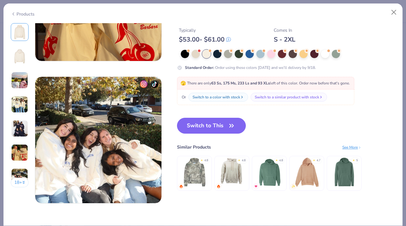
scroll to position [798, 0]
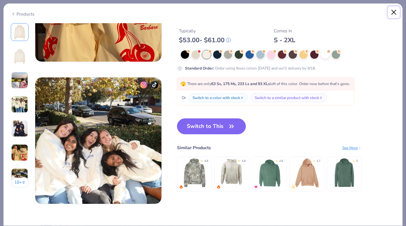
click at [392, 12] on button "Close" at bounding box center [394, 12] width 12 height 12
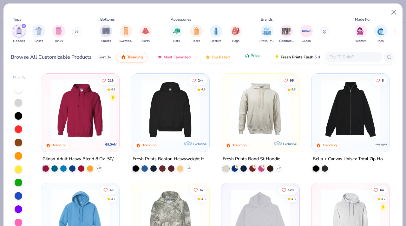
click at [246, 57] on icon "button" at bounding box center [246, 57] width 1 height 2
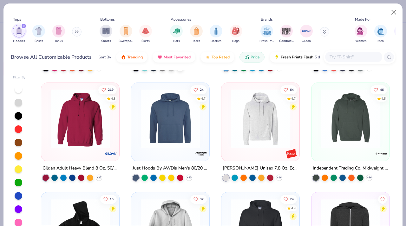
scroll to position [92, 0]
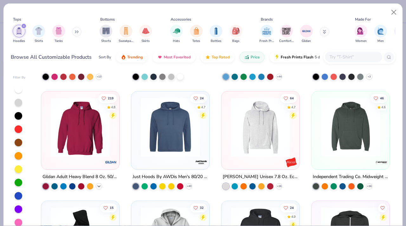
click at [97, 186] on icon at bounding box center [98, 185] width 5 height 5
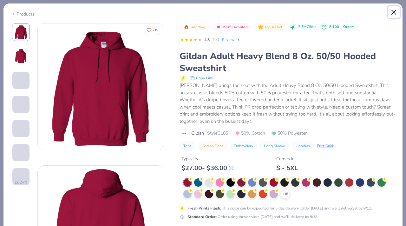
click at [390, 14] on button "Close" at bounding box center [394, 12] width 12 height 12
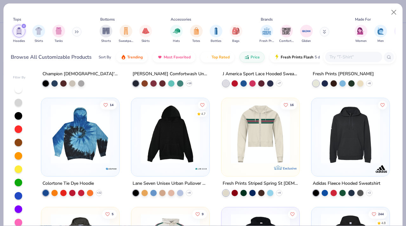
scroll to position [1505, 0]
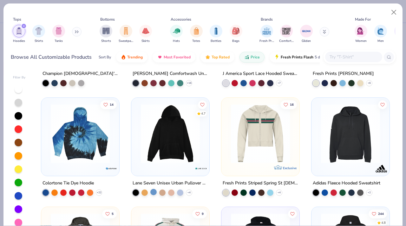
click at [153, 190] on div at bounding box center [153, 191] width 6 height 6
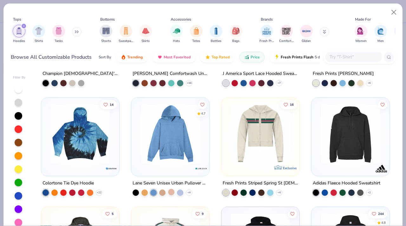
click at [171, 193] on div at bounding box center [171, 191] width 6 height 6
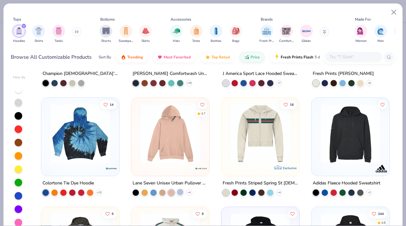
click at [180, 192] on div at bounding box center [180, 191] width 6 height 6
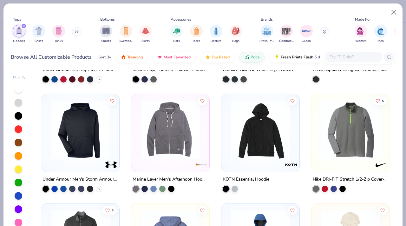
scroll to position [3153, 0]
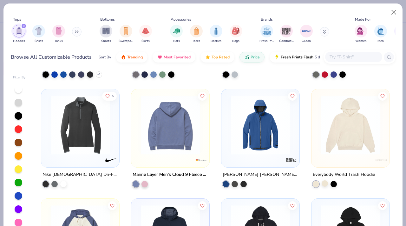
click at [321, 183] on div at bounding box center [324, 183] width 6 height 6
click at [330, 182] on div at bounding box center [333, 183] width 6 height 6
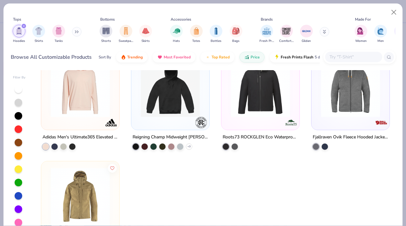
scroll to position [3554, 0]
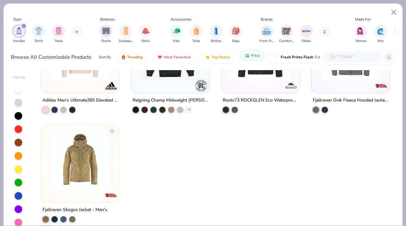
click at [254, 57] on span "Price" at bounding box center [254, 55] width 9 height 5
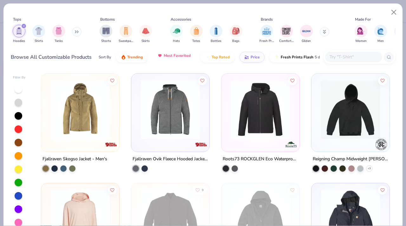
click at [171, 55] on span "Most Favorited" at bounding box center [177, 55] width 27 height 5
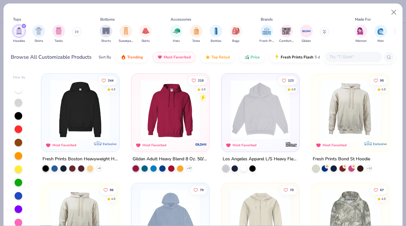
click at [89, 100] on img at bounding box center [80, 109] width 65 height 59
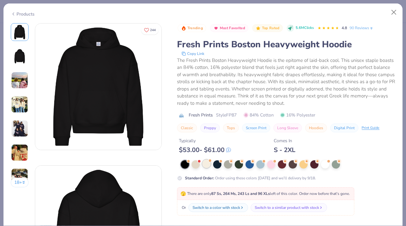
click at [208, 166] on div at bounding box center [206, 163] width 8 height 8
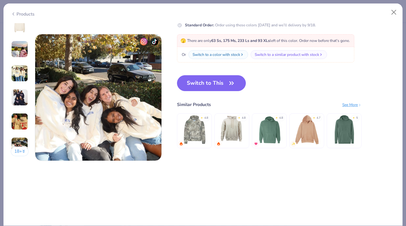
scroll to position [836, 0]
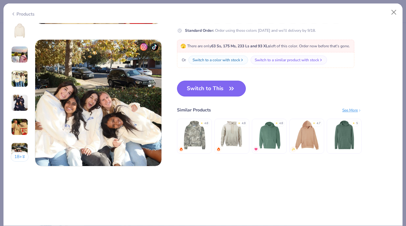
click at [228, 90] on icon "button" at bounding box center [231, 88] width 9 height 9
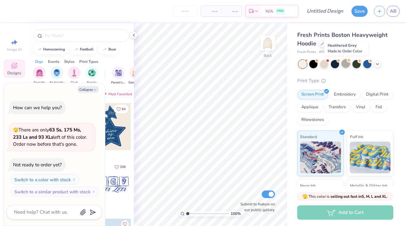
click at [347, 64] on div at bounding box center [345, 63] width 8 height 8
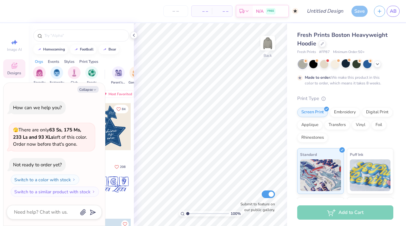
scroll to position [5, 0]
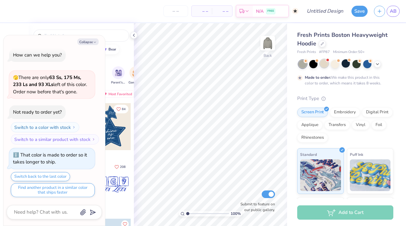
click at [326, 63] on div at bounding box center [324, 63] width 8 height 8
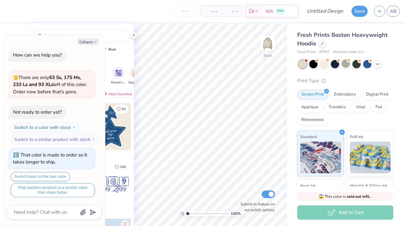
scroll to position [126, 0]
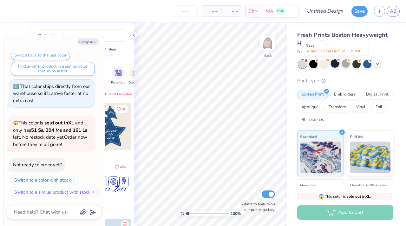
click at [334, 63] on div at bounding box center [334, 63] width 8 height 8
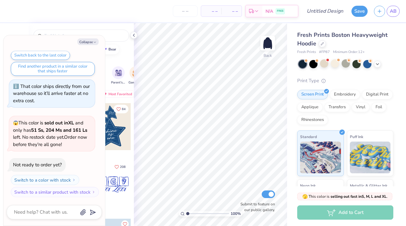
scroll to position [208, 0]
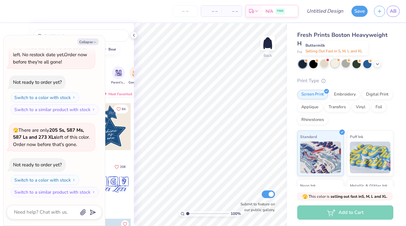
click at [337, 64] on div at bounding box center [334, 63] width 8 height 8
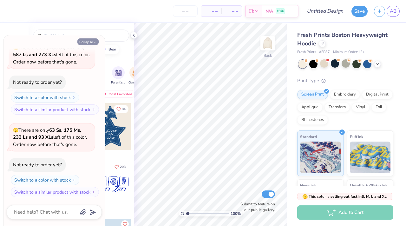
click at [94, 41] on icon "button" at bounding box center [95, 42] width 4 height 4
type textarea "x"
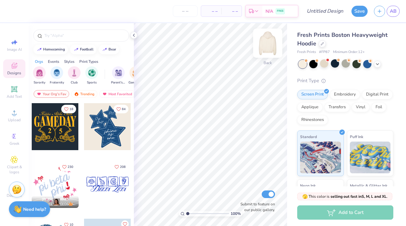
click at [266, 46] on img at bounding box center [267, 42] width 25 height 25
click at [16, 88] on icon at bounding box center [14, 89] width 5 height 5
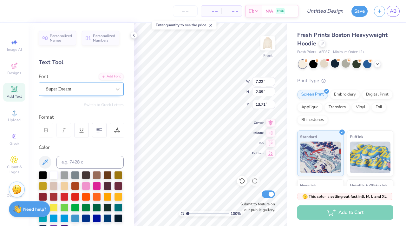
click at [95, 83] on div "Super Dream" at bounding box center [81, 88] width 85 height 13
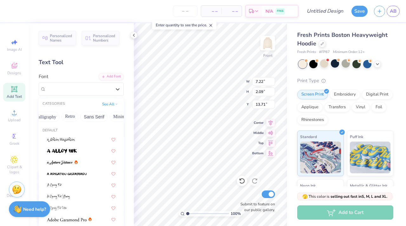
scroll to position [0, 112]
click at [43, 119] on button "Calligraphy" at bounding box center [45, 117] width 28 height 10
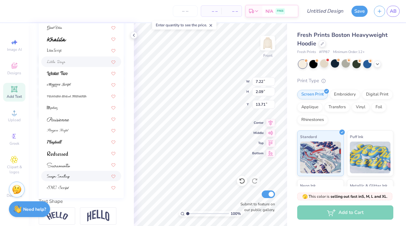
scroll to position [118, 0]
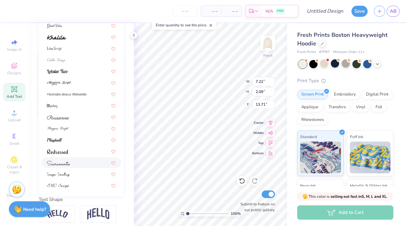
click at [84, 164] on div at bounding box center [81, 162] width 68 height 7
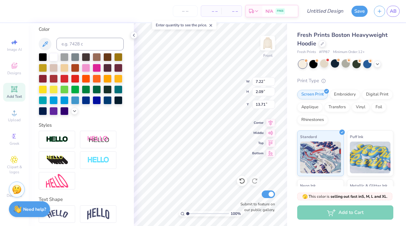
type input "11.30"
type input "2.34"
type input "13.58"
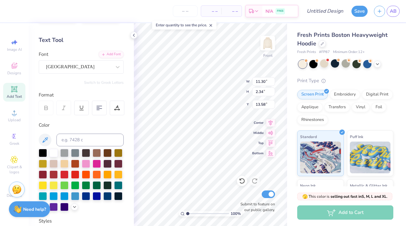
scroll to position [0, 0]
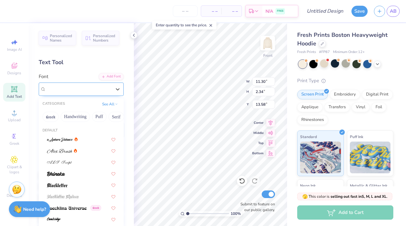
click at [78, 86] on div "[GEOGRAPHIC_DATA]" at bounding box center [78, 89] width 67 height 10
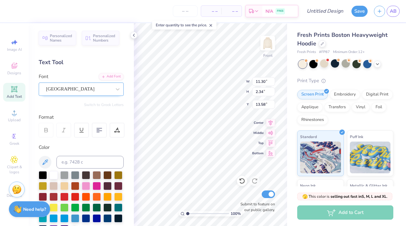
click at [99, 87] on div "[GEOGRAPHIC_DATA]" at bounding box center [78, 89] width 67 height 10
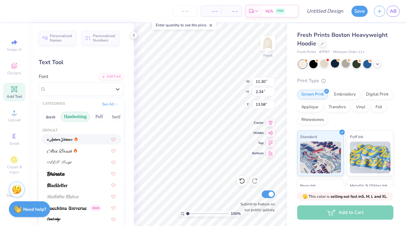
click at [82, 118] on button "Handwriting" at bounding box center [75, 117] width 29 height 10
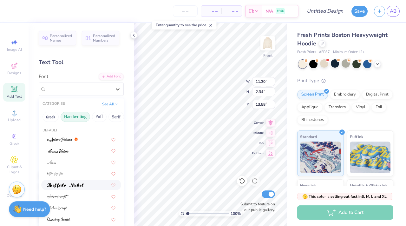
click at [74, 181] on div at bounding box center [81, 184] width 80 height 10
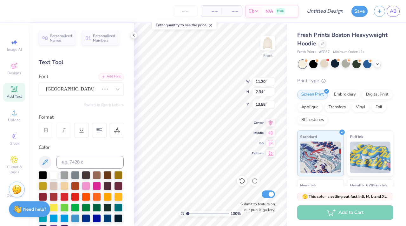
type input "7.52"
type input "2.13"
type input "13.69"
click at [95, 89] on div "Buffalo Nickel" at bounding box center [78, 89] width 67 height 10
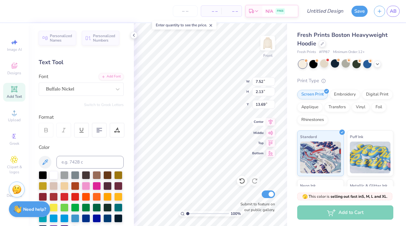
type textarea "T"
type textarea "Rho Psi Eta"
click at [84, 89] on div "Buffalo Nickel" at bounding box center [78, 89] width 67 height 10
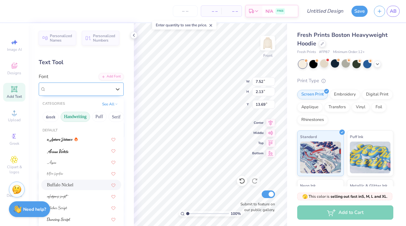
click at [104, 85] on div "Buffalo Nickel" at bounding box center [78, 89] width 67 height 10
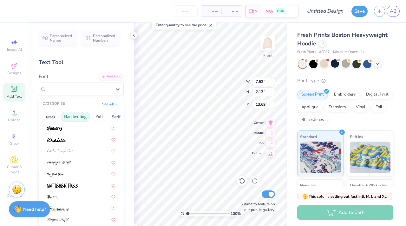
scroll to position [126, 0]
click at [79, 129] on div at bounding box center [81, 127] width 68 height 7
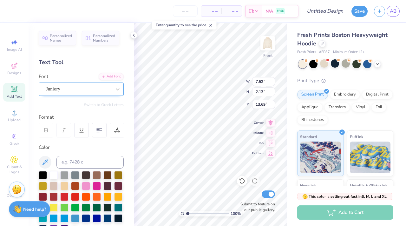
click at [79, 92] on div "Juniory" at bounding box center [78, 89] width 67 height 10
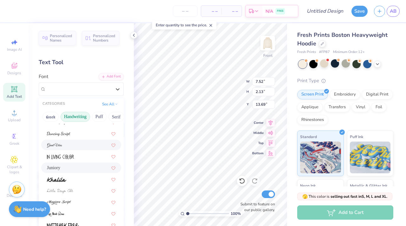
scroll to position [86, 0]
click at [72, 179] on div at bounding box center [81, 178] width 68 height 7
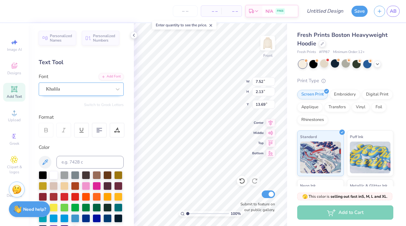
click at [67, 87] on div "Khalila" at bounding box center [78, 89] width 67 height 10
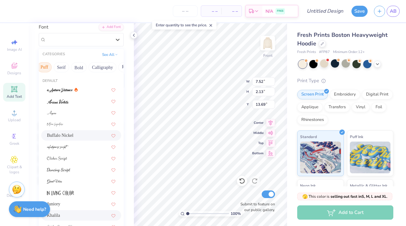
scroll to position [0, 60]
click at [93, 66] on button "Calligraphy" at bounding box center [97, 67] width 28 height 10
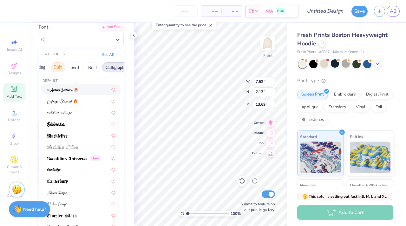
click at [55, 67] on button "Puff" at bounding box center [58, 67] width 15 height 10
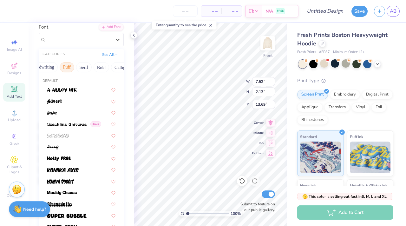
scroll to position [0, 30]
click at [57, 67] on button "Handwriting" at bounding box center [45, 67] width 29 height 10
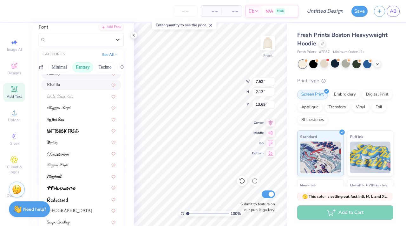
scroll to position [0, 155]
click at [93, 66] on button "Fantasy" at bounding box center [100, 67] width 21 height 10
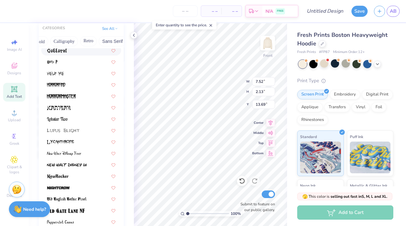
scroll to position [0, 90]
click at [73, 40] on button "Calligraphy" at bounding box center [68, 41] width 28 height 10
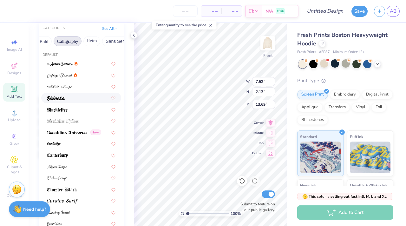
click at [73, 97] on div at bounding box center [81, 97] width 68 height 7
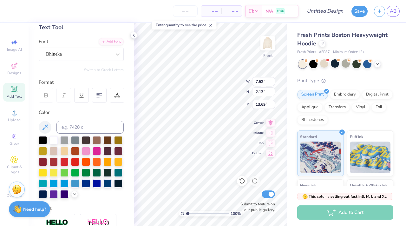
scroll to position [27, 0]
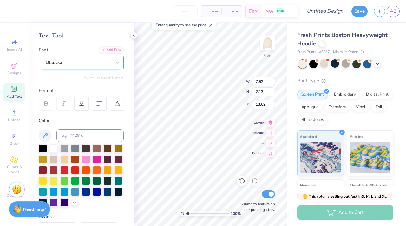
click at [76, 60] on div "Bhineka" at bounding box center [78, 62] width 67 height 10
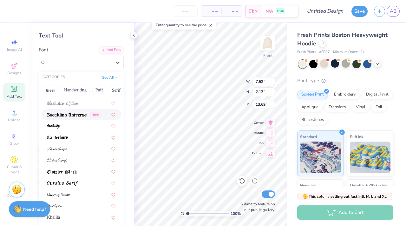
scroll to position [67, 0]
click at [71, 127] on div at bounding box center [81, 125] width 68 height 7
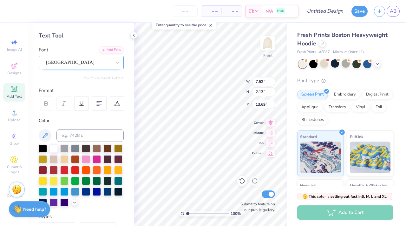
click at [69, 62] on div "[GEOGRAPHIC_DATA]" at bounding box center [78, 62] width 67 height 10
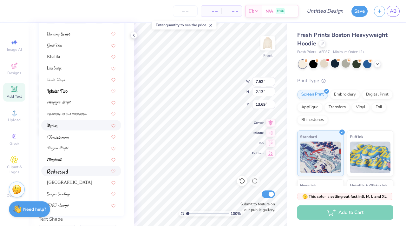
scroll to position [99, 0]
click at [72, 161] on div at bounding box center [81, 159] width 68 height 7
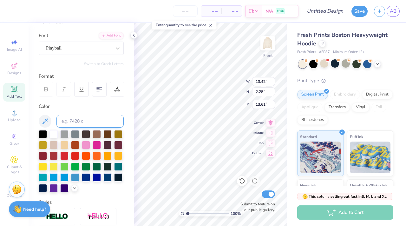
scroll to position [9, 0]
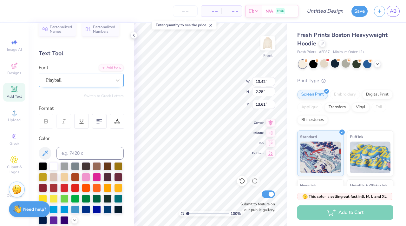
click at [71, 84] on div at bounding box center [78, 80] width 65 height 9
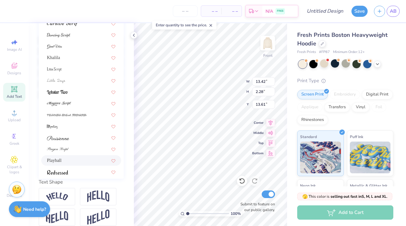
scroll to position [112, 0]
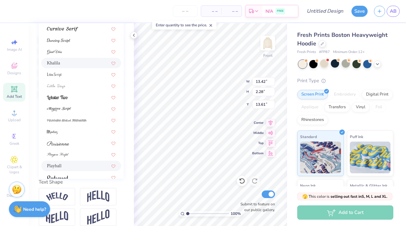
click at [75, 62] on div "Khalila" at bounding box center [81, 63] width 68 height 7
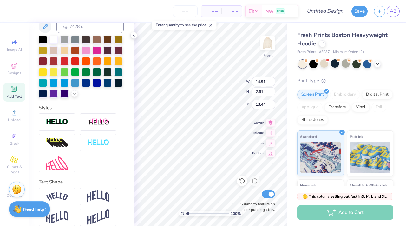
type input "14.91"
type input "2.61"
type input "13.44"
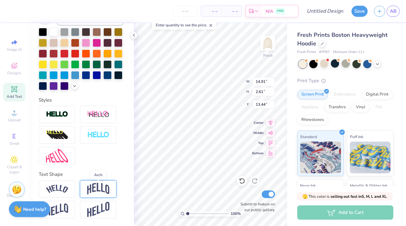
click at [103, 192] on img at bounding box center [98, 189] width 22 height 12
type input "5.02"
type input "12.24"
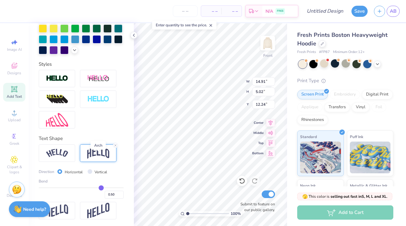
scroll to position [190, 0]
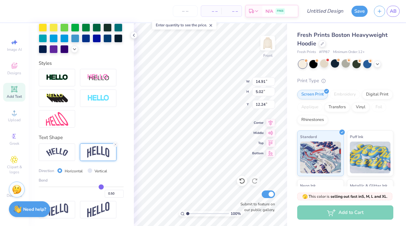
type input "0.49"
type input "0.45"
type input "0.39"
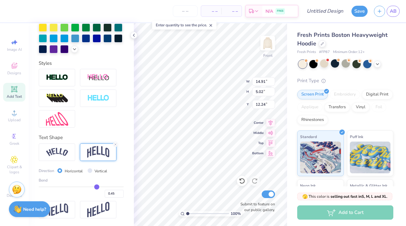
type input "0.39"
type input "0.3"
type input "0.30"
type input "0.21"
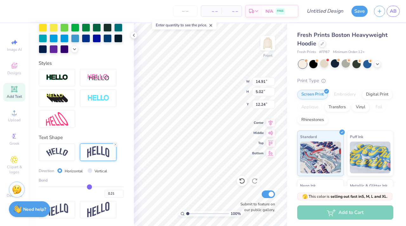
type input "0.13"
type input "0.04"
type input "-0.04"
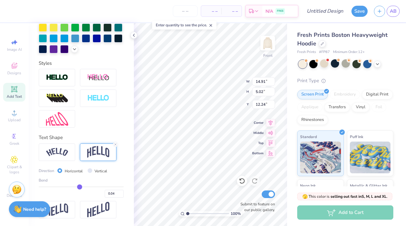
type input "-0.04"
type input "-0.11"
type input "-0.18"
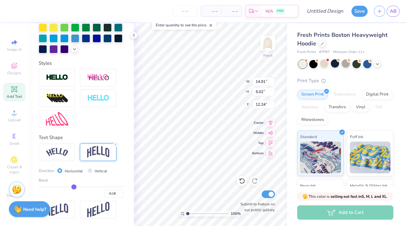
type input "-0.24"
type input "-0.31"
type input "-0.36"
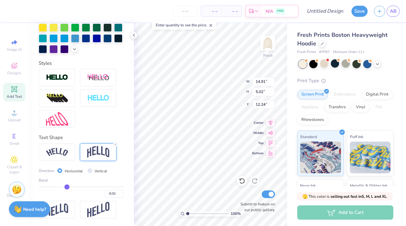
type input "-0.36"
type input "-0.41"
type input "-0.45"
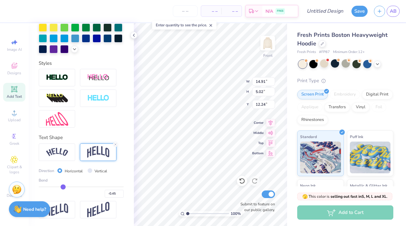
type input "-0.48"
type input "-0.51"
type input "-0.53"
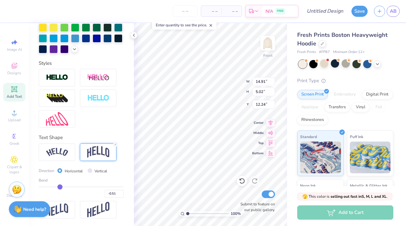
type input "-0.53"
type input "-0.55"
type input "-0.57"
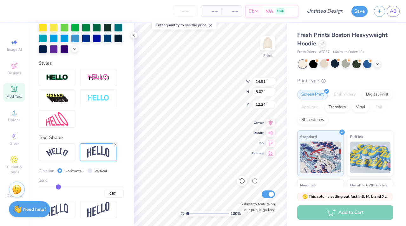
type input "-0.59"
type input "-0.6"
type input "-0.60"
type input "-0.61"
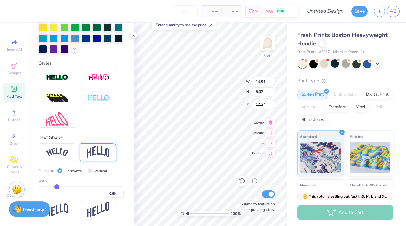
type input "-0.61"
type input "-0.62"
type input "-0.64"
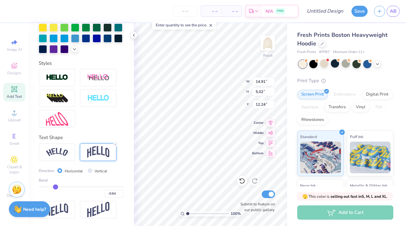
type input "-0.65"
type input "-0.67"
type input "-0.68"
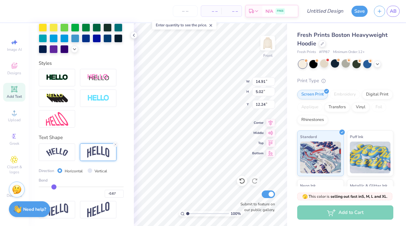
type input "-0.68"
type input "-0.69"
type input "-0.7"
type input "-0.70"
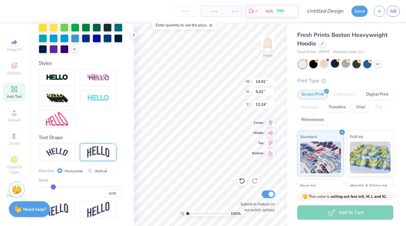
type input "-0.71"
type input "-0.72"
type input "-0.71"
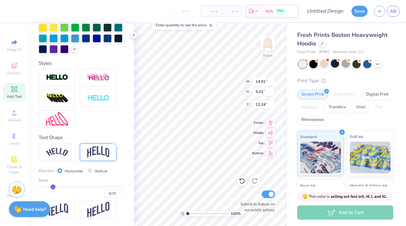
type input "-0.71"
type input "-0.68"
type input "-0.64"
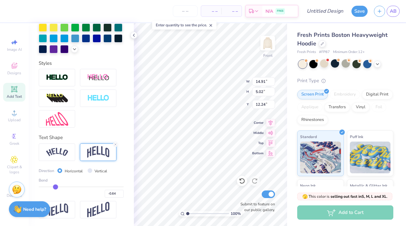
type input "-0.58"
type input "-0.5"
type input "-0.50"
type input "-0.43"
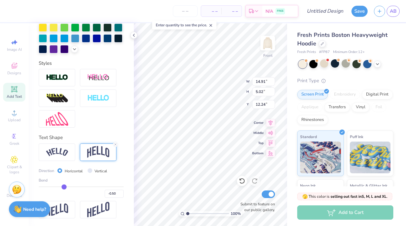
type input "-0.43"
type input "-0.36"
type input "-0.31"
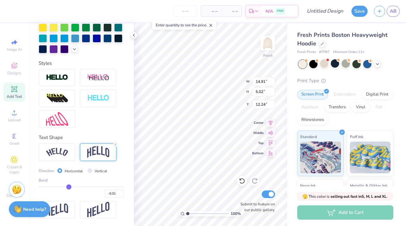
type input "-0.26"
type input "-0.23"
type input "-0.21"
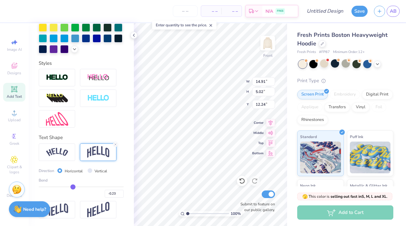
type input "-0.21"
type input "-0.19"
type input "-0.18"
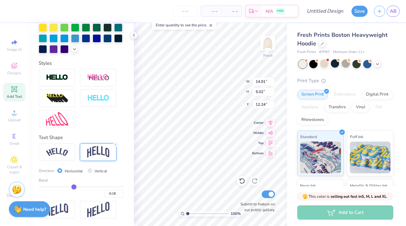
type input "-0.17"
type input "-0.16"
type input "-0.15"
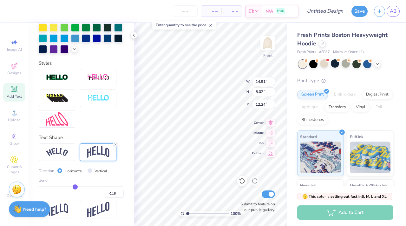
type input "-0.15"
type input "-0.14"
type input "-0.13"
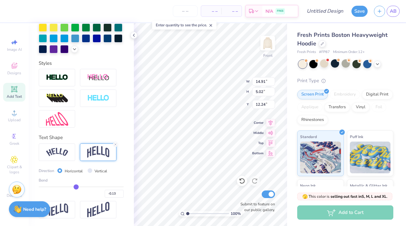
type input "-0.12"
type input "-0.11"
type input "-0.1"
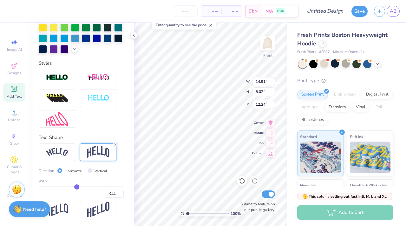
type input "-0.10"
type input "-0.09"
type input "-0.08"
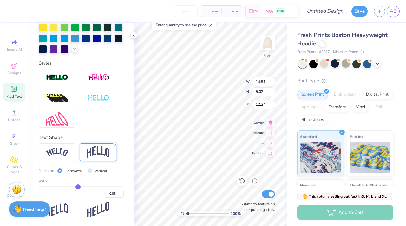
type input "-0.07"
type input "-0.06"
type input "-0.05"
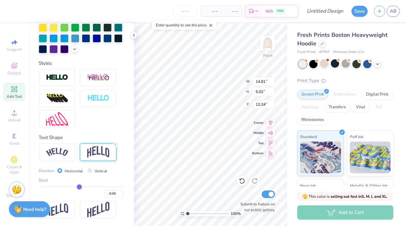
type input "-0.05"
type input "-0.04"
type input "-0.03"
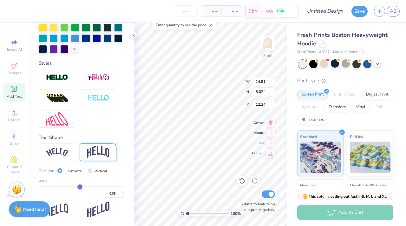
type input "-0.02"
type input "-0.01"
type input "0"
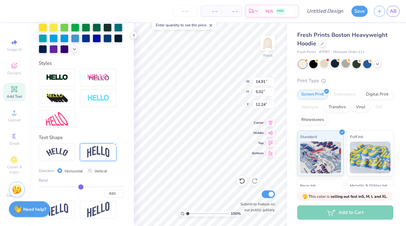
type input "0.00"
type input "0.01"
type input "0.02"
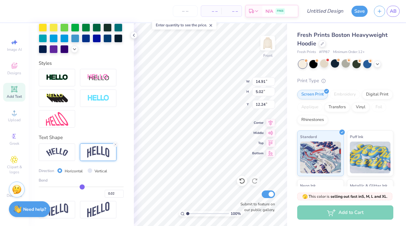
type input "0.03"
type input "0.04"
type input "0.05"
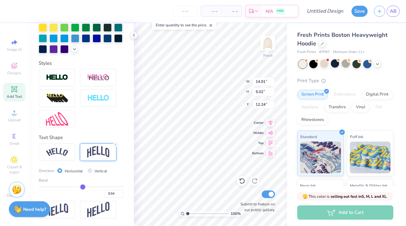
type input "0.05"
type input "0.06"
type input "0.07"
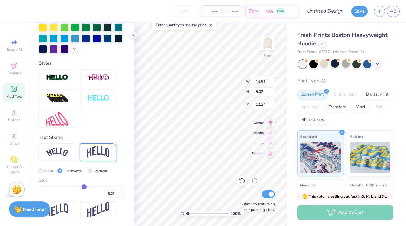
type input "0.08"
type input "0.09"
type input "0.1"
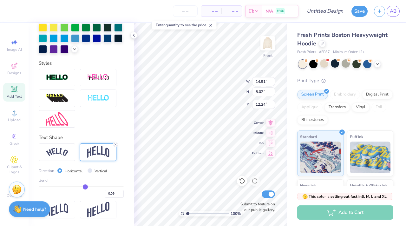
type input "0.10"
type input "0.11"
type input "2.68"
type input "13.41"
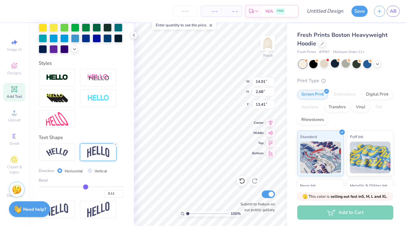
type input "0.1"
type input "0.10"
drag, startPoint x: 97, startPoint y: 186, endPoint x: 82, endPoint y: 185, distance: 14.9
type input "0.1"
click at [82, 186] on input "range" at bounding box center [81, 186] width 85 height 1
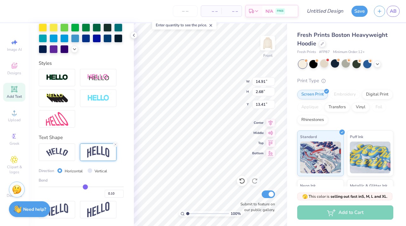
type input "2.63"
type input "13.44"
type input "0.11"
type input "0.12"
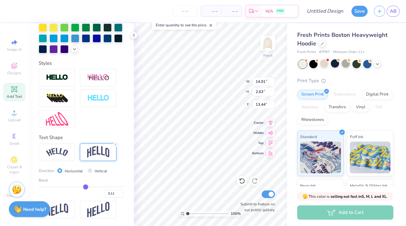
type input "0.12"
type input "0.13"
type input "0.14"
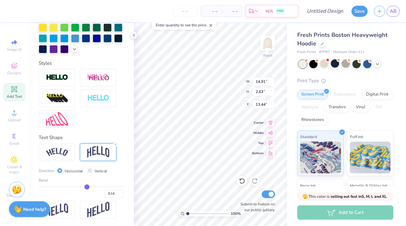
type input "0.15"
type input "0.16"
type input "0.17"
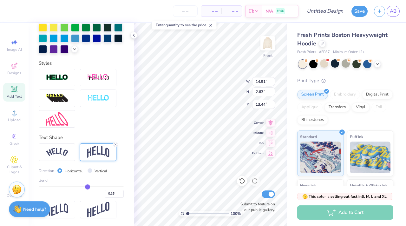
type input "0.17"
click at [85, 186] on input "range" at bounding box center [81, 186] width 85 height 1
type input "3.02"
type input "13.24"
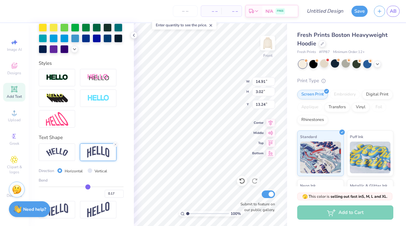
type input "0.16"
type input "2.97"
type input "13.27"
type input "0.15"
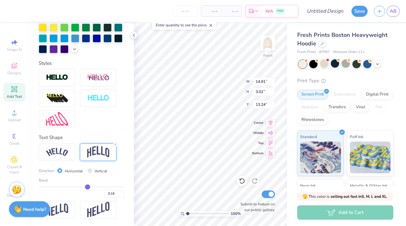
type input "0.15"
click at [84, 186] on input "range" at bounding box center [81, 186] width 85 height 1
type input "2.91"
type input "13.30"
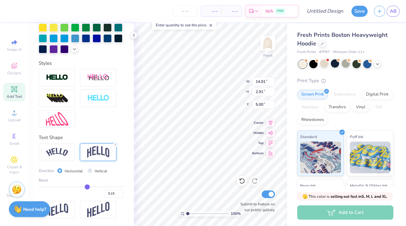
type input "5.00"
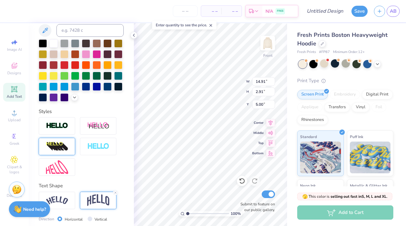
scroll to position [118, 0]
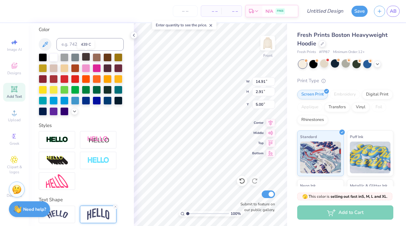
click at [84, 58] on div at bounding box center [86, 57] width 8 height 8
click at [106, 57] on div at bounding box center [107, 57] width 8 height 8
click at [87, 57] on div at bounding box center [86, 57] width 8 height 8
click at [17, 89] on icon at bounding box center [14, 89] width 8 height 8
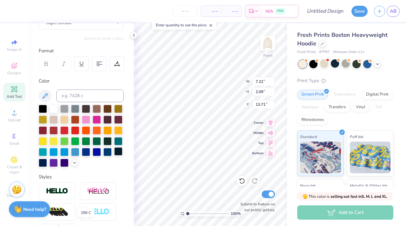
scroll to position [0, 0]
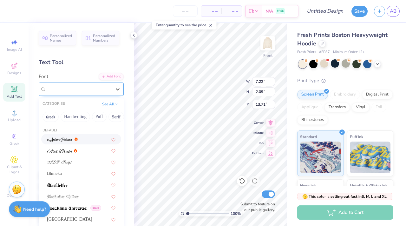
click at [80, 91] on div "Super Dream" at bounding box center [78, 89] width 67 height 10
click at [52, 117] on button "Greek" at bounding box center [50, 117] width 16 height 10
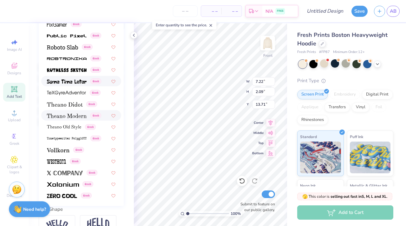
scroll to position [110, 0]
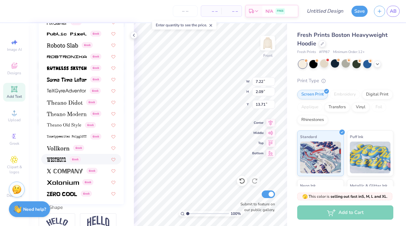
click at [66, 162] on div "Greek" at bounding box center [64, 159] width 34 height 7
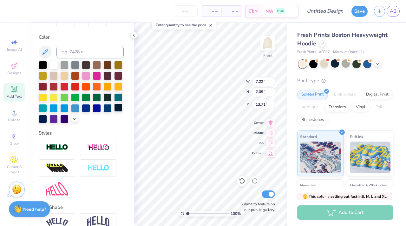
type input "4.66"
type input "2.45"
type input "13.53"
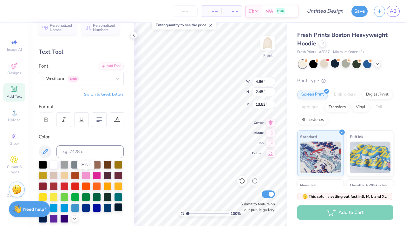
scroll to position [0, 0]
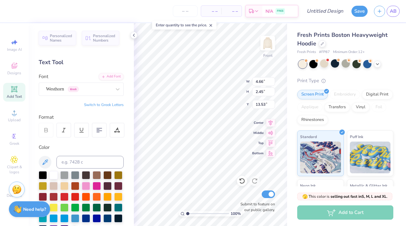
click at [104, 103] on button "Switch to Greek Letters" at bounding box center [104, 104] width 40 height 5
type input "4.29"
click at [104, 88] on div "Westhorn Greek" at bounding box center [78, 89] width 67 height 10
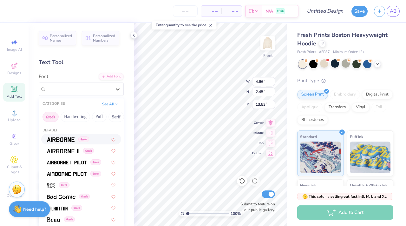
click at [69, 140] on img at bounding box center [61, 139] width 28 height 4
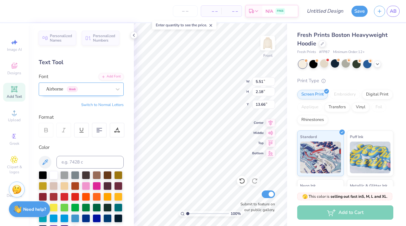
click at [72, 89] on div "Airborne Greek" at bounding box center [78, 89] width 67 height 10
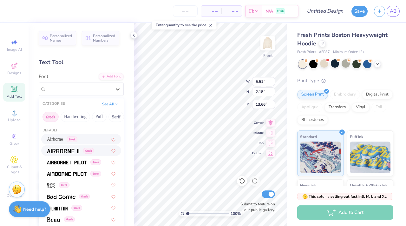
click at [68, 152] on img at bounding box center [63, 151] width 32 height 4
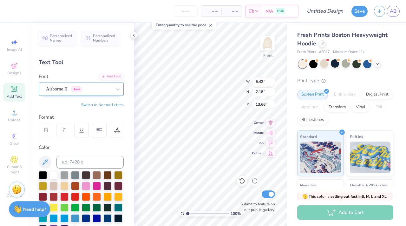
click at [66, 85] on div at bounding box center [78, 89] width 65 height 9
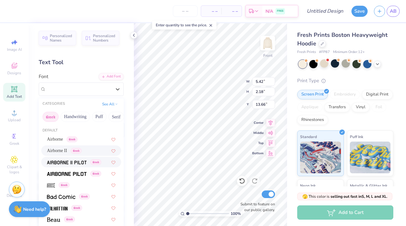
drag, startPoint x: 69, startPoint y: 163, endPoint x: 69, endPoint y: 121, distance: 42.1
click at [69, 163] on img at bounding box center [67, 162] width 40 height 4
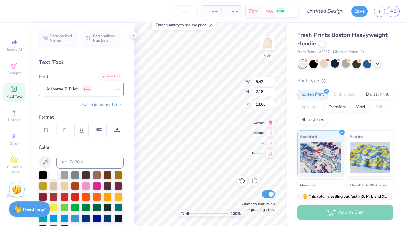
click at [71, 90] on div "Airborne II Pilot Greek" at bounding box center [78, 89] width 67 height 10
click at [71, 90] on span "Airborne II Pilot" at bounding box center [62, 88] width 32 height 7
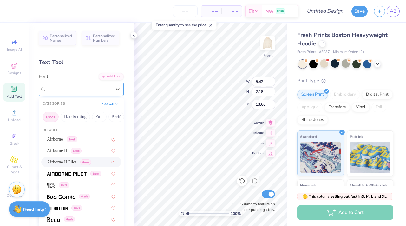
click at [67, 86] on span "Airborne II Pilot" at bounding box center [62, 88] width 32 height 7
click at [69, 175] on img at bounding box center [67, 173] width 40 height 4
click at [69, 85] on div "Airborne II Pilot Greek" at bounding box center [72, 89] width 54 height 10
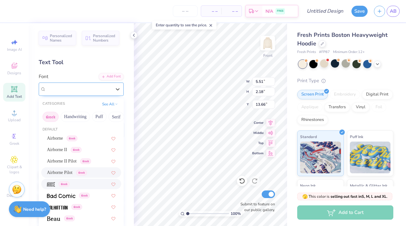
scroll to position [4, 0]
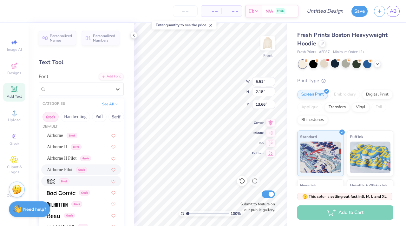
click at [56, 183] on div "Greek" at bounding box center [58, 180] width 22 height 7
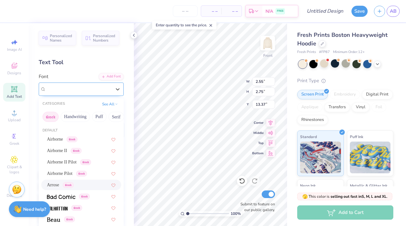
click at [99, 91] on div "Arrose Greek" at bounding box center [78, 89] width 67 height 10
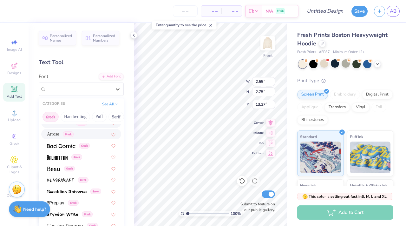
scroll to position [51, 0]
click at [63, 156] on img at bounding box center [57, 157] width 21 height 4
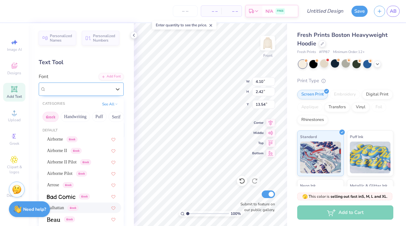
click at [74, 89] on div "Balhattan Greek" at bounding box center [78, 89] width 67 height 10
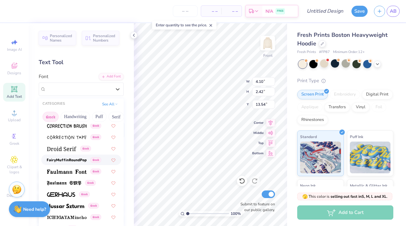
scroll to position [175, 0]
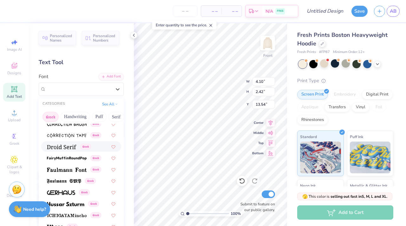
click at [72, 145] on img at bounding box center [61, 146] width 29 height 4
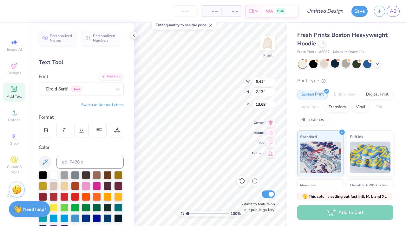
click at [65, 79] on div "Font Droid Serif Greek" at bounding box center [81, 84] width 85 height 23
click at [65, 90] on div "Droid Serif Greek" at bounding box center [78, 89] width 67 height 10
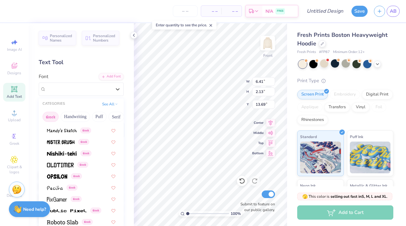
scroll to position [317, 0]
click at [67, 164] on img at bounding box center [60, 164] width 27 height 4
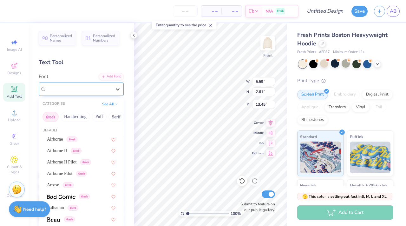
click at [71, 91] on div "Oldtimer Greek" at bounding box center [78, 89] width 67 height 10
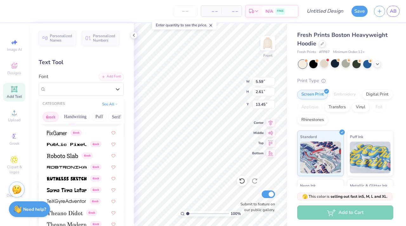
scroll to position [383, 0]
click at [71, 155] on img at bounding box center [62, 155] width 31 height 4
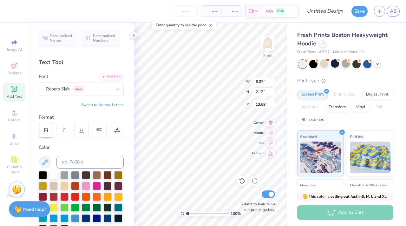
click at [49, 132] on div at bounding box center [46, 130] width 15 height 15
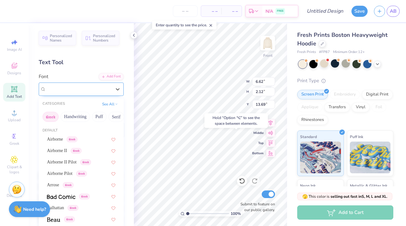
click at [100, 85] on div "Roboto Slab Greek" at bounding box center [78, 89] width 67 height 10
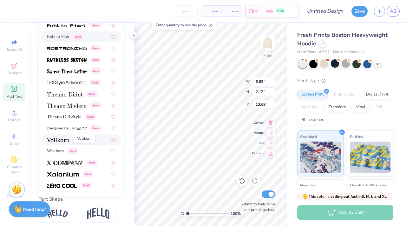
scroll to position [119, 0]
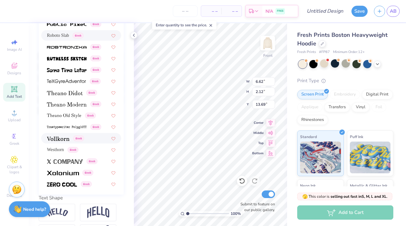
click at [70, 141] on div "Greek" at bounding box center [65, 138] width 37 height 7
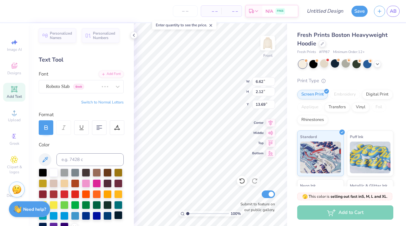
scroll to position [0, 0]
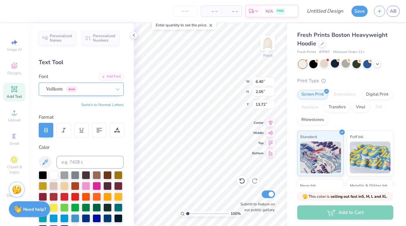
click at [73, 89] on div "Vollkorn Greek" at bounding box center [78, 89] width 67 height 10
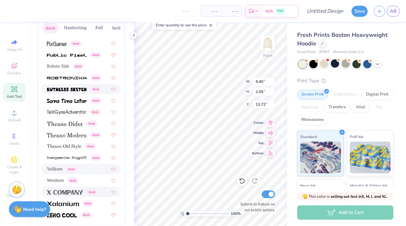
scroll to position [103, 0]
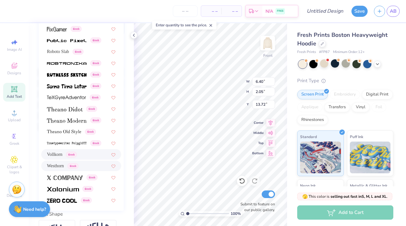
click at [60, 165] on span "Westhorn" at bounding box center [55, 165] width 17 height 7
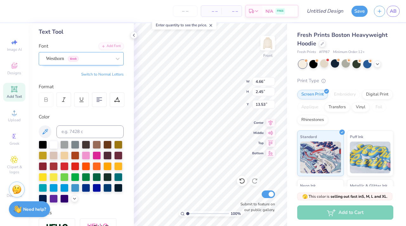
scroll to position [23, 0]
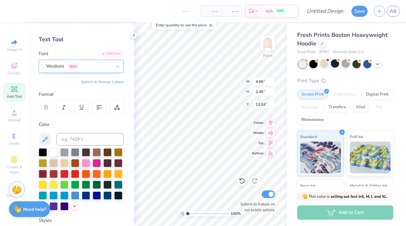
click at [59, 63] on div "Westhorn Greek" at bounding box center [78, 66] width 67 height 10
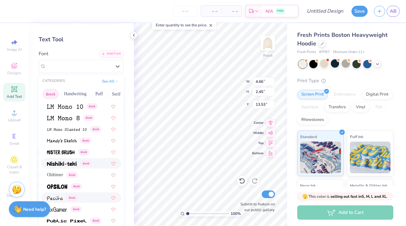
scroll to position [286, 0]
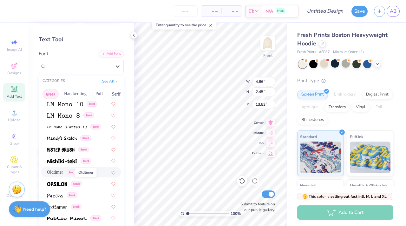
click at [60, 174] on span "Oldtimer" at bounding box center [55, 172] width 16 height 7
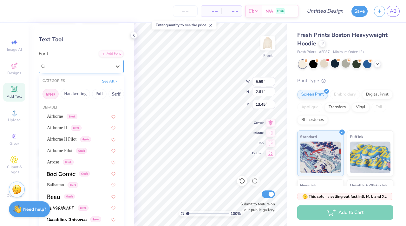
click at [64, 69] on div "Oldtimer Greek" at bounding box center [78, 66] width 67 height 10
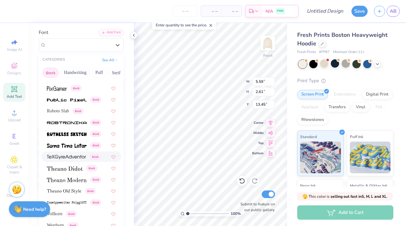
scroll to position [362, 0]
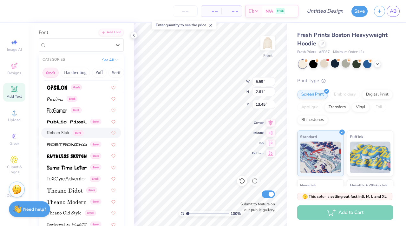
click at [65, 136] on span "Roboto Slab" at bounding box center [58, 132] width 22 height 7
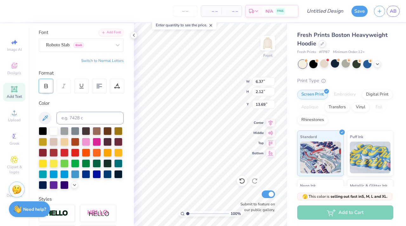
click at [43, 87] on icon at bounding box center [46, 86] width 6 height 6
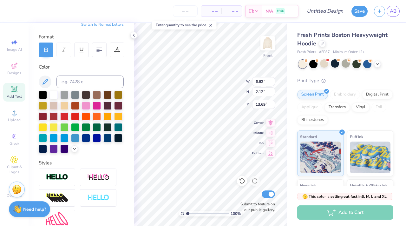
scroll to position [5, 1]
click at [88, 94] on div at bounding box center [86, 94] width 8 height 8
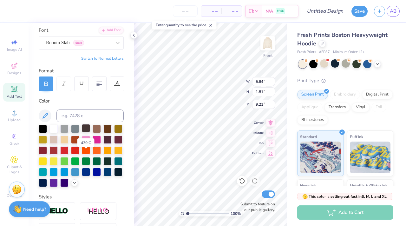
scroll to position [12, 0]
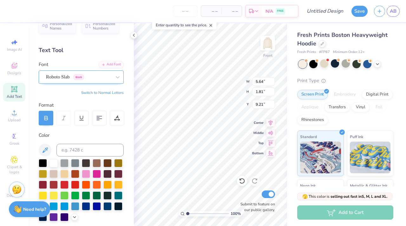
click at [72, 76] on div "Roboto Slab Greek" at bounding box center [78, 77] width 67 height 10
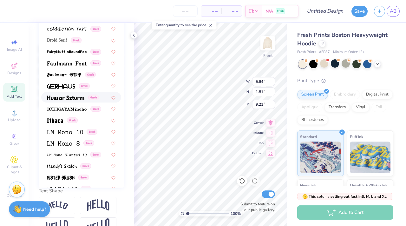
scroll to position [81, 0]
